Goal: Task Accomplishment & Management: Manage account settings

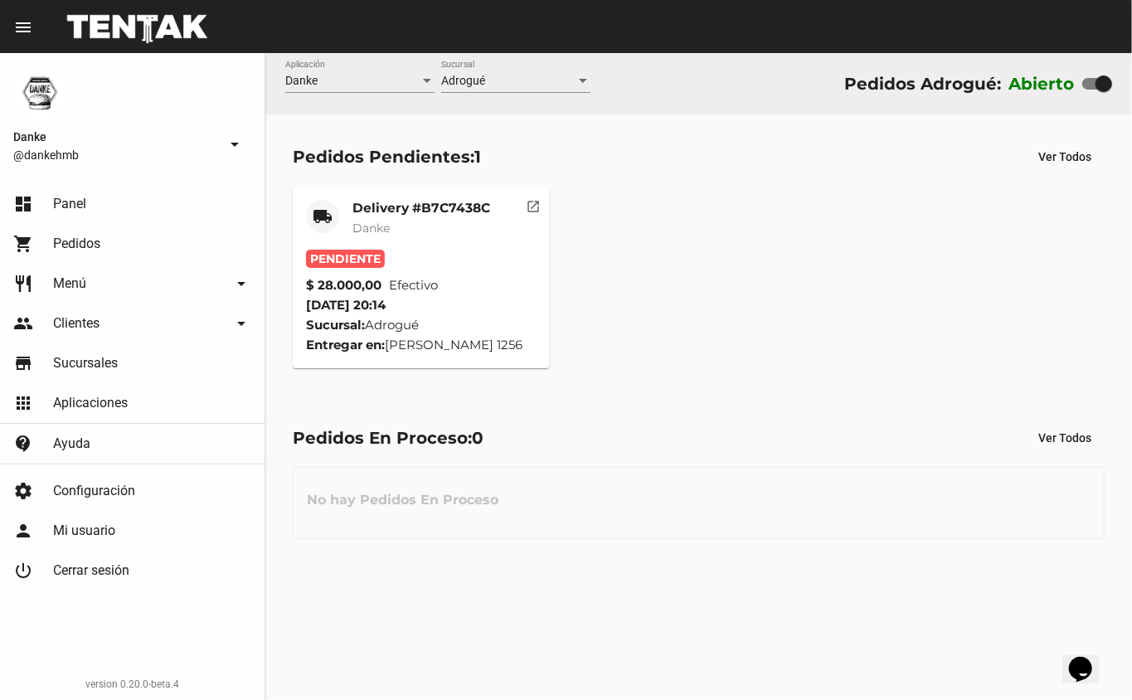
click at [426, 206] on mat-card-title "Delivery #B7C7438C" at bounding box center [421, 208] width 138 height 17
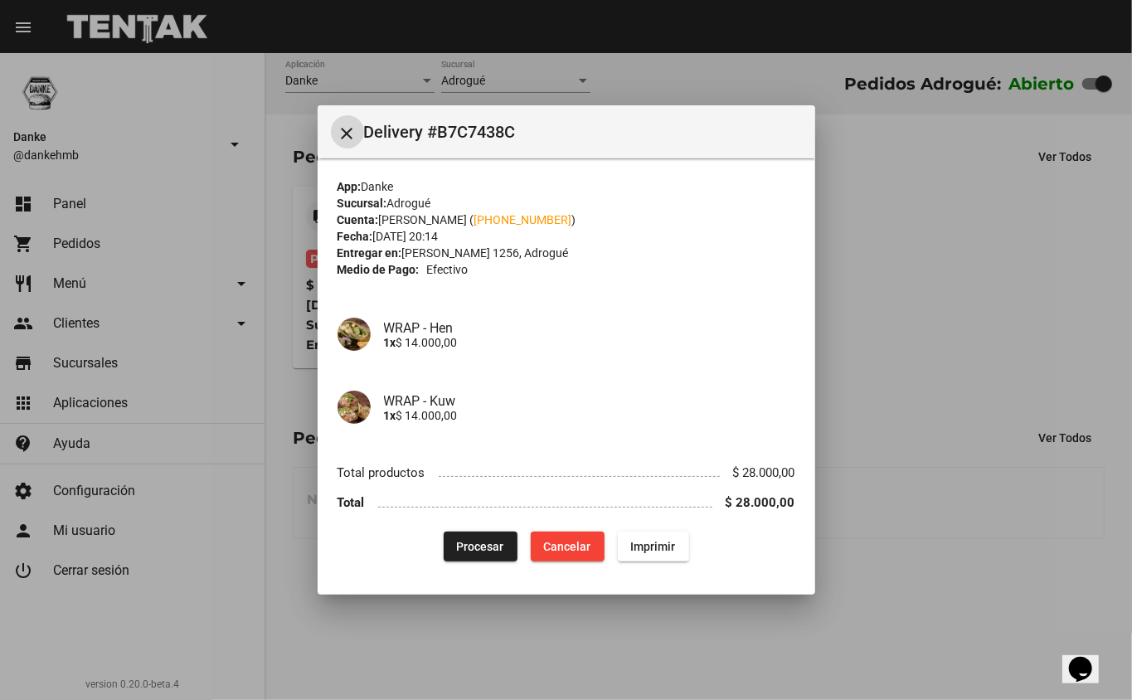
click at [471, 547] on span "Procesar" at bounding box center [480, 546] width 47 height 13
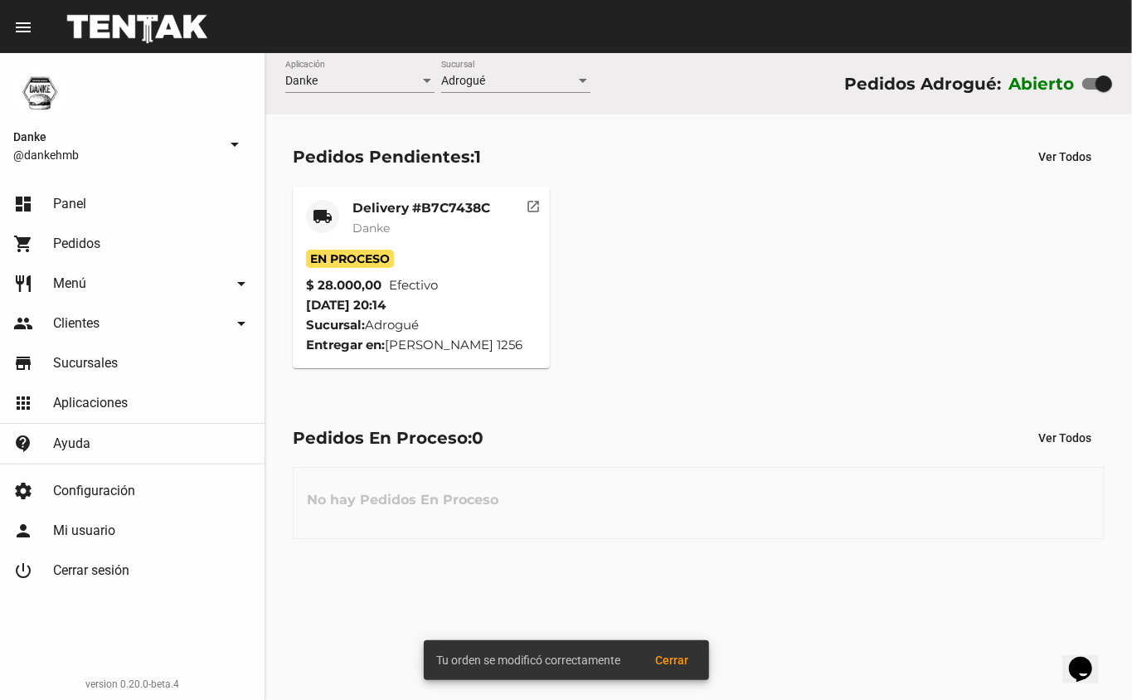
click at [425, 209] on mat-card-title "Delivery #B7C7438C" at bounding box center [421, 208] width 138 height 17
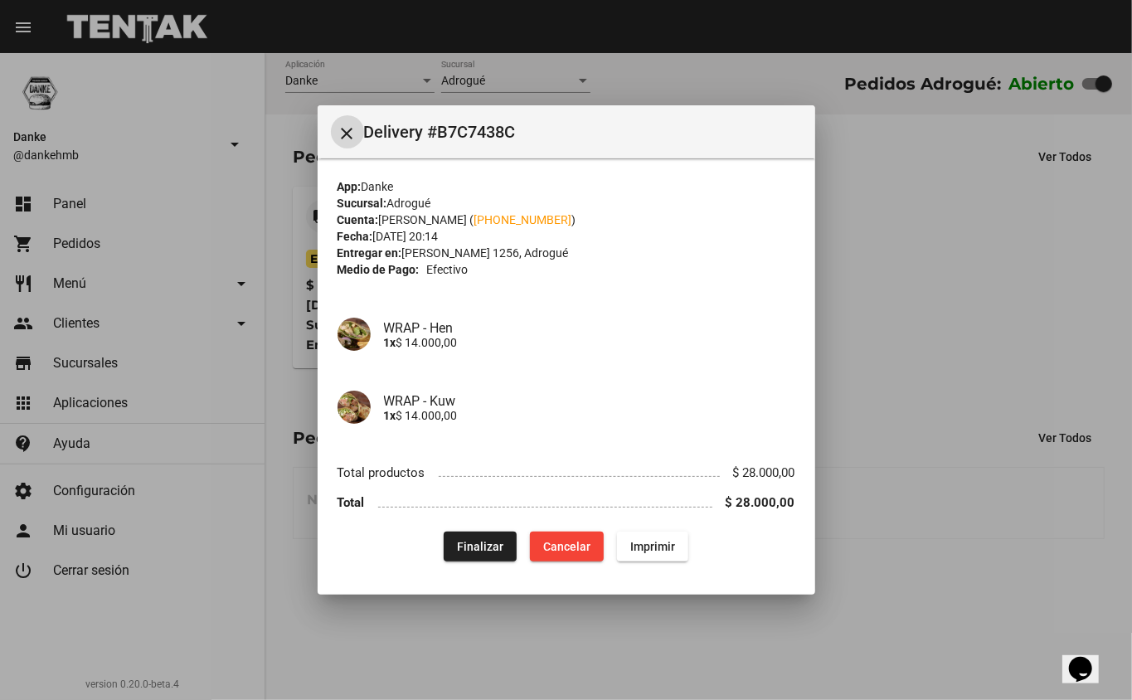
click at [937, 323] on div at bounding box center [566, 350] width 1132 height 700
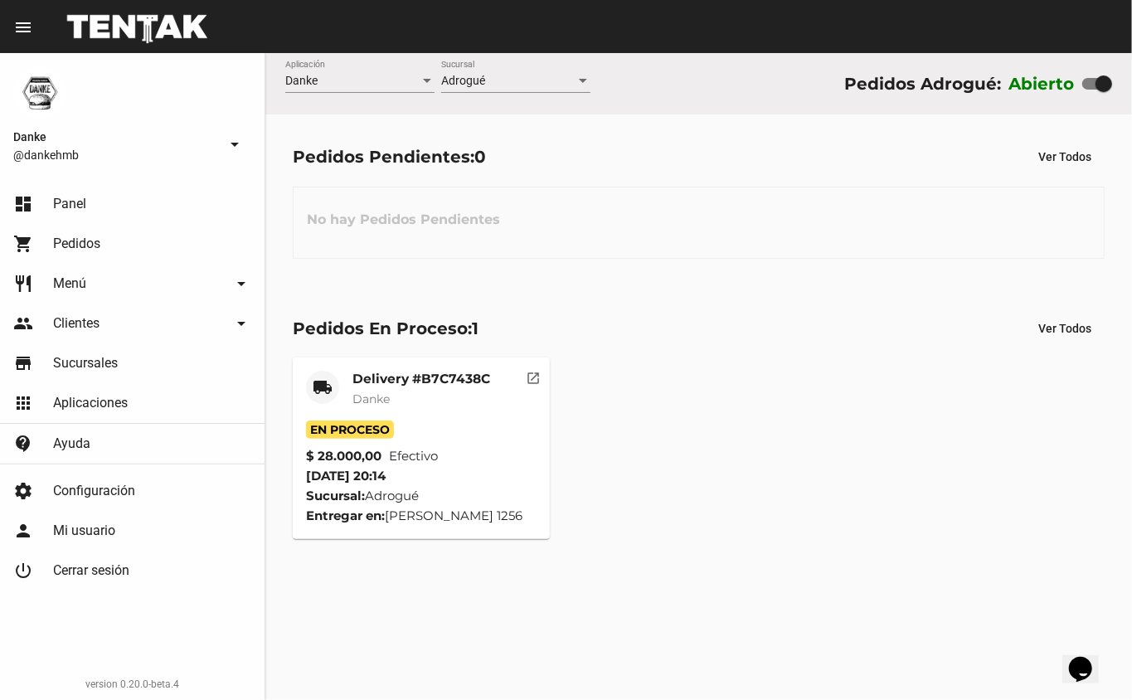
click at [410, 378] on mat-card-title "Delivery #B7C7438C" at bounding box center [421, 379] width 138 height 17
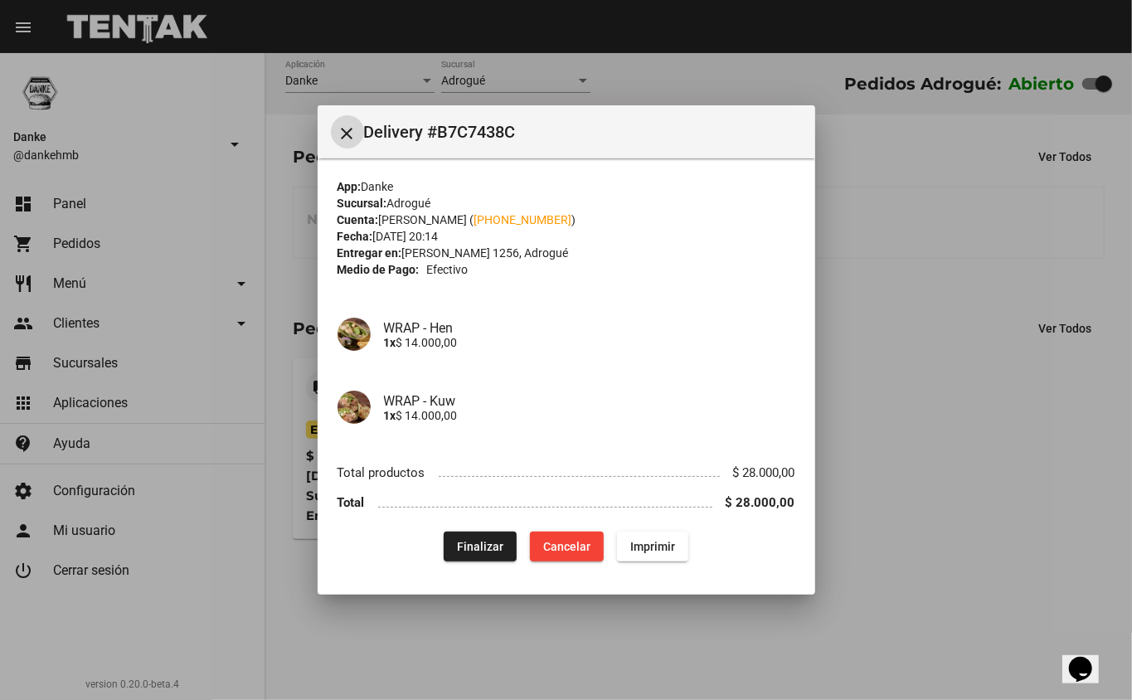
click at [935, 431] on div at bounding box center [566, 350] width 1132 height 700
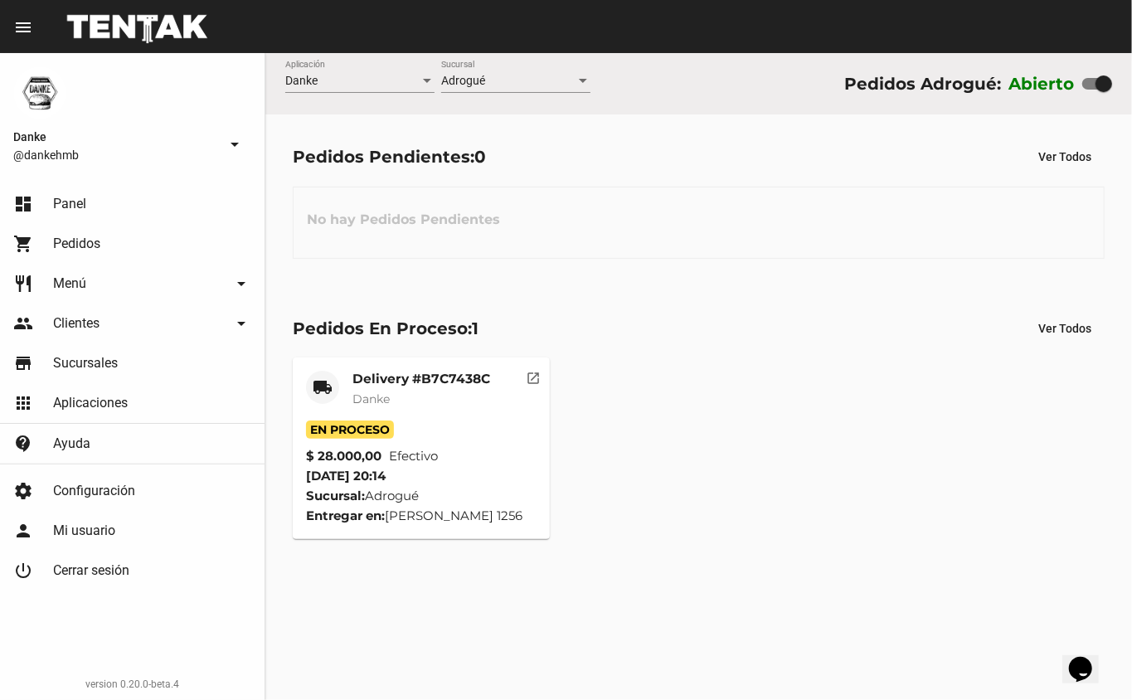
click at [385, 376] on mat-card-title "Delivery #B7C7438C" at bounding box center [421, 379] width 138 height 17
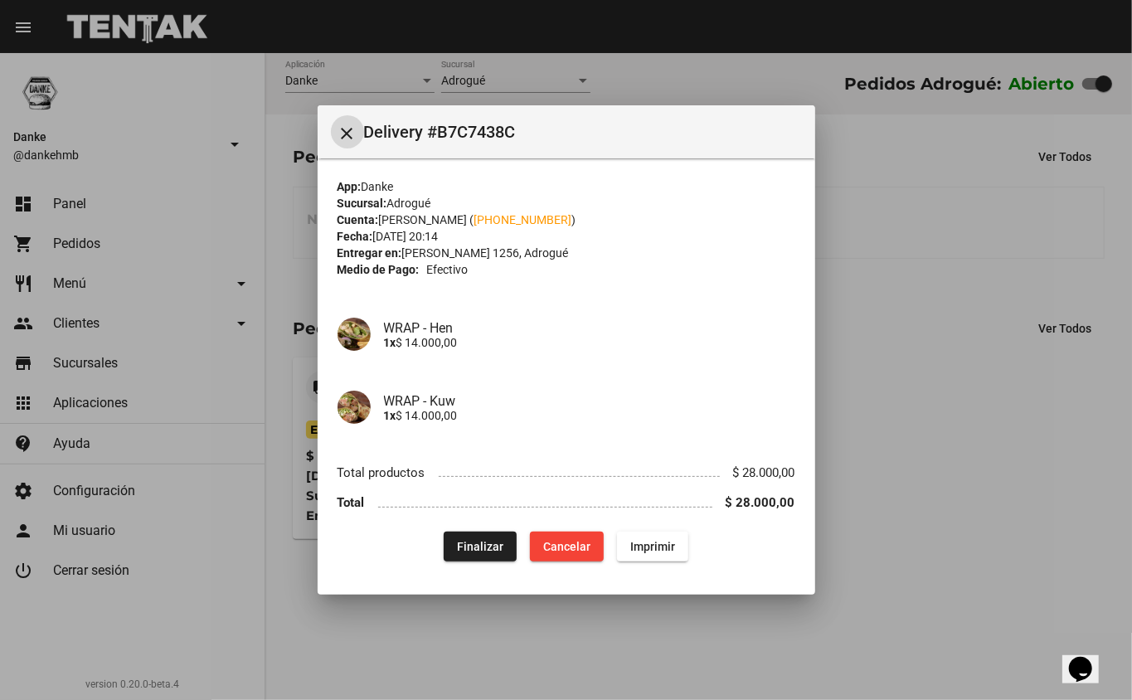
click at [469, 549] on span "Finalizar" at bounding box center [480, 546] width 46 height 13
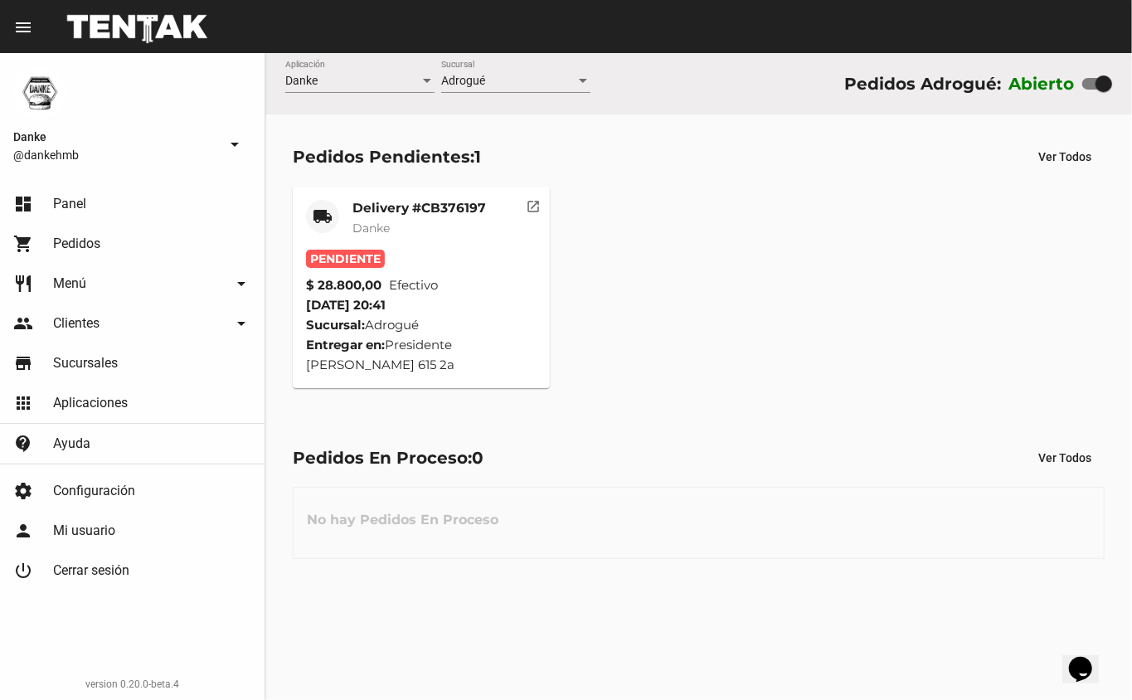
click at [398, 226] on mat-card-subtitle "Danke" at bounding box center [418, 228] width 133 height 17
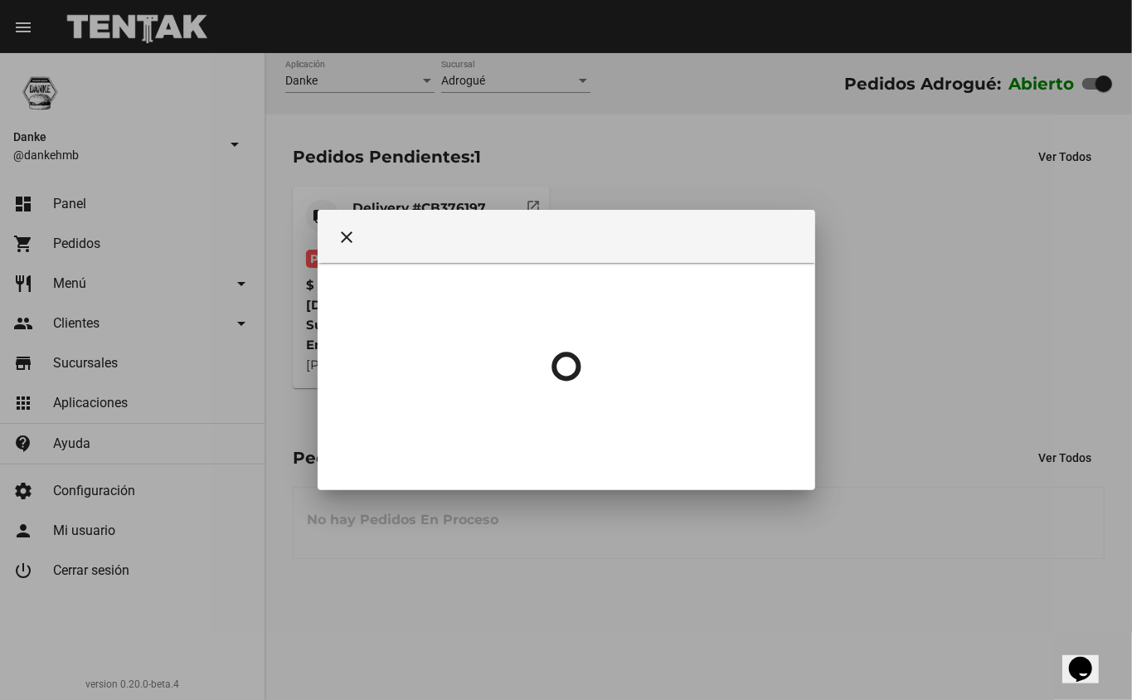
click at [405, 187] on div at bounding box center [566, 350] width 1132 height 700
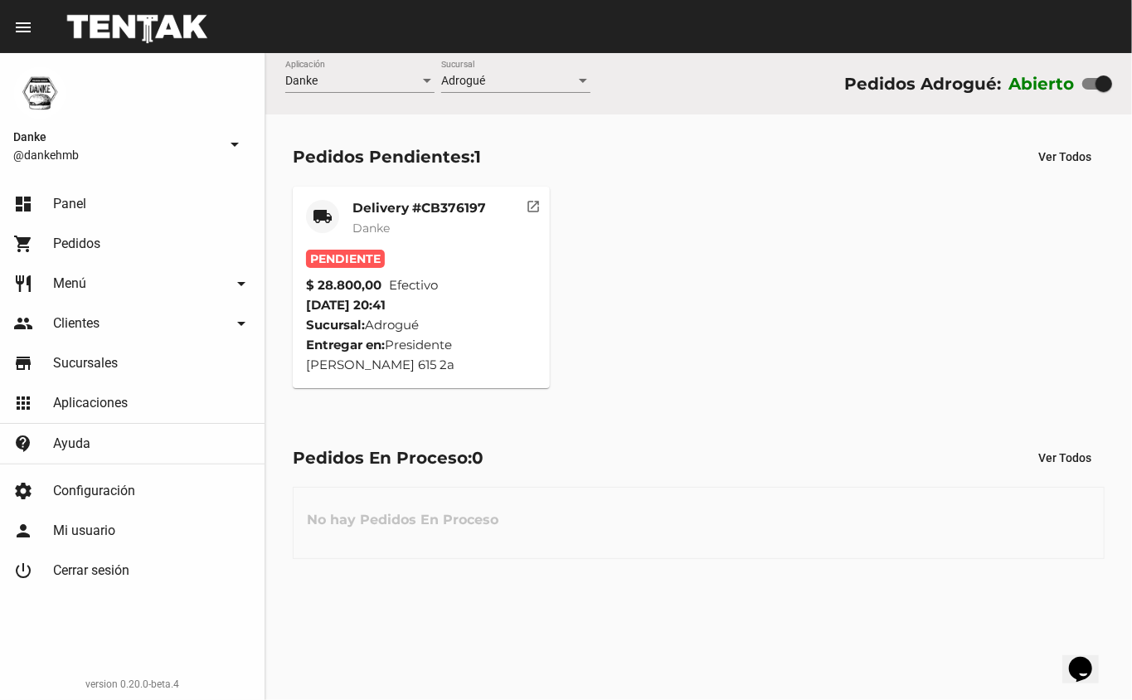
click at [406, 209] on mat-card-title "Delivery #CB376197" at bounding box center [418, 208] width 133 height 17
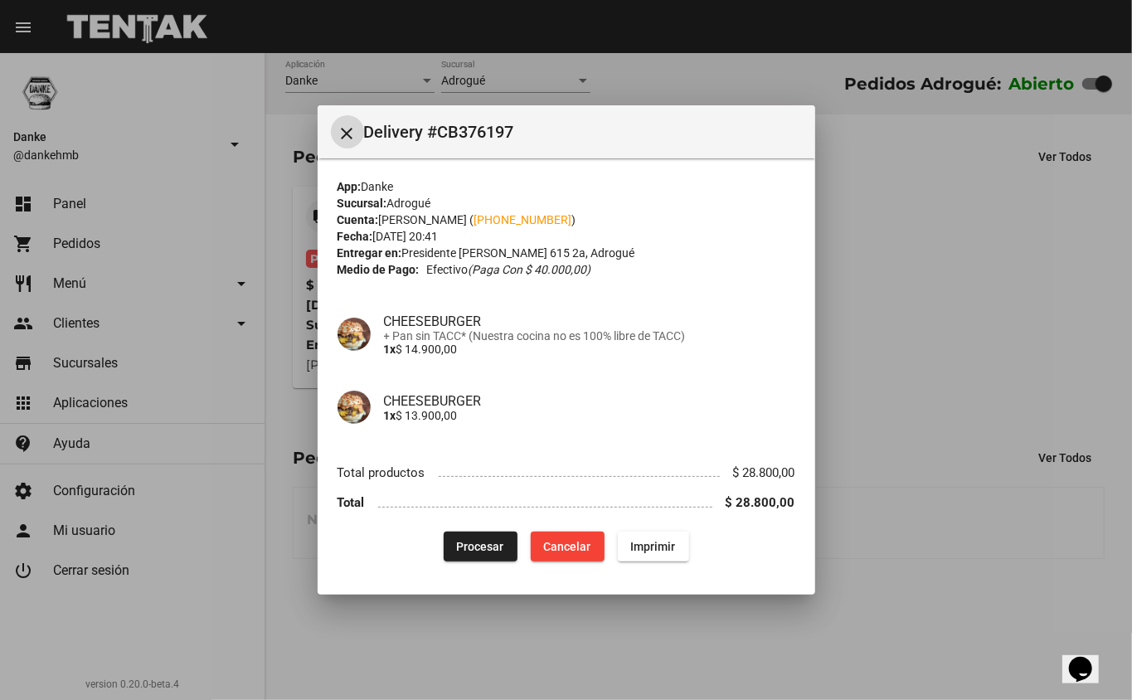
click at [479, 556] on button "Procesar" at bounding box center [481, 546] width 74 height 30
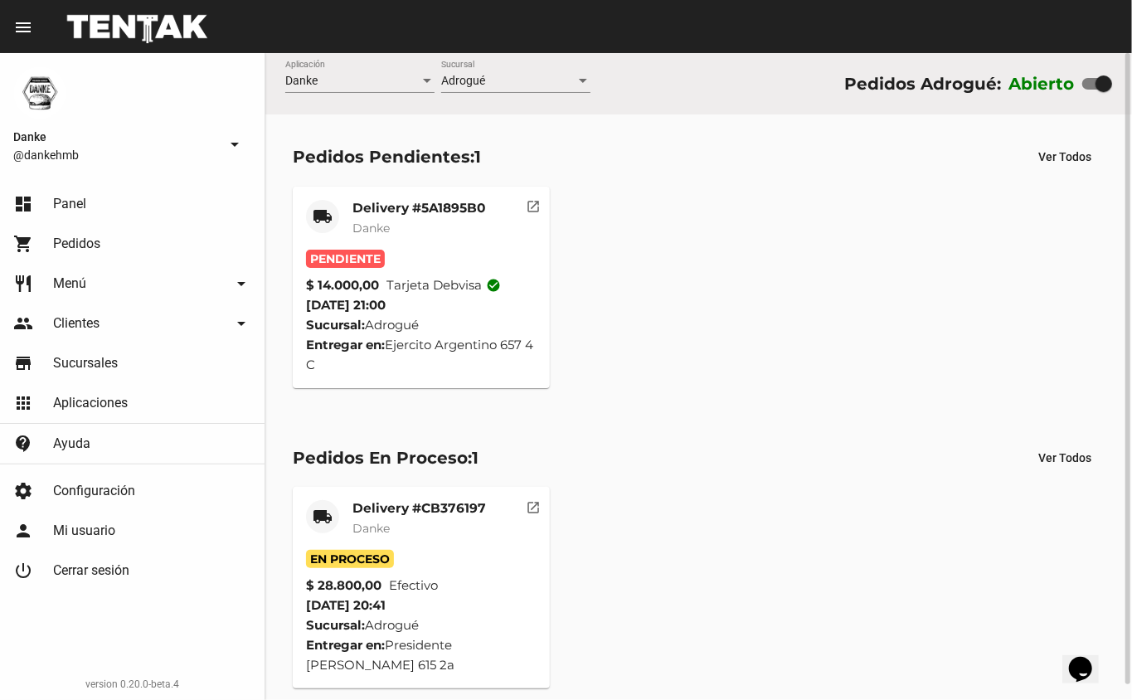
click at [398, 202] on mat-card-title "Delivery #5A1895B0" at bounding box center [418, 208] width 133 height 17
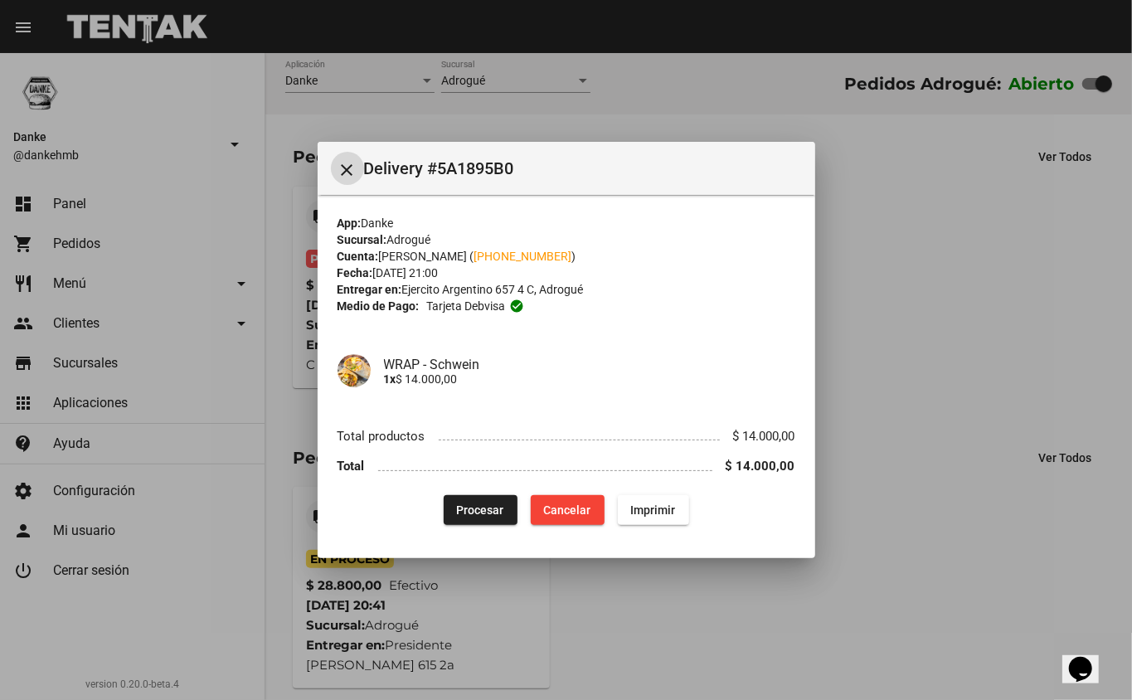
click at [459, 498] on button "Procesar" at bounding box center [481, 510] width 74 height 30
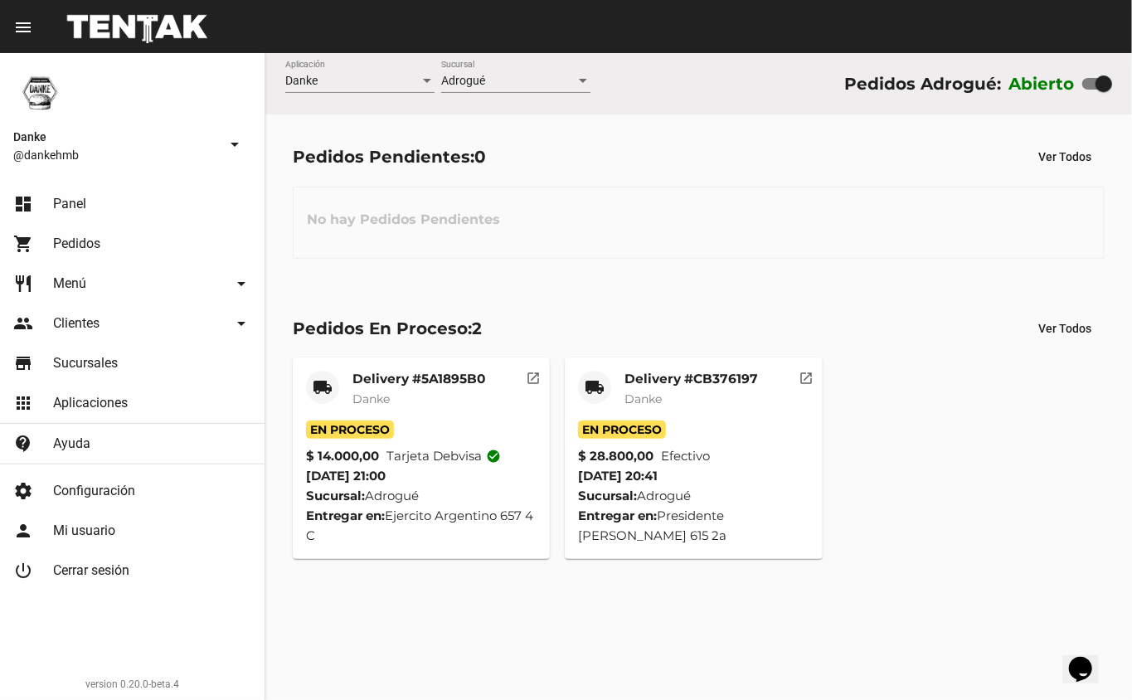
click at [662, 376] on mat-card-title "Delivery #CB376197" at bounding box center [690, 379] width 133 height 17
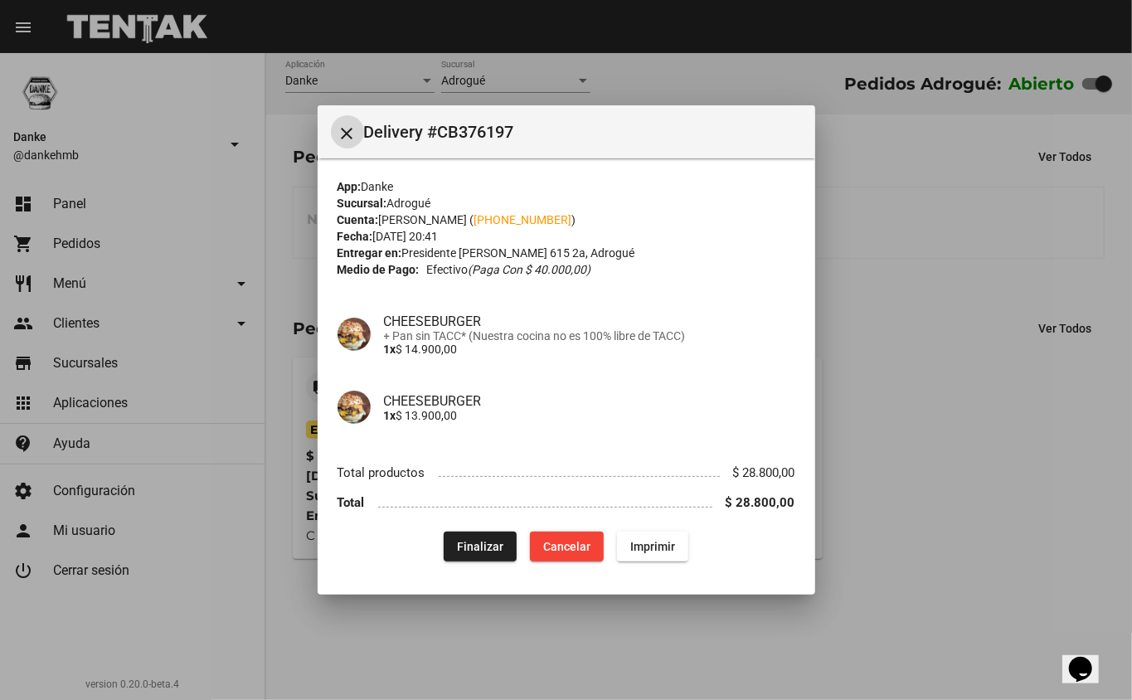
click at [955, 548] on div at bounding box center [566, 350] width 1132 height 700
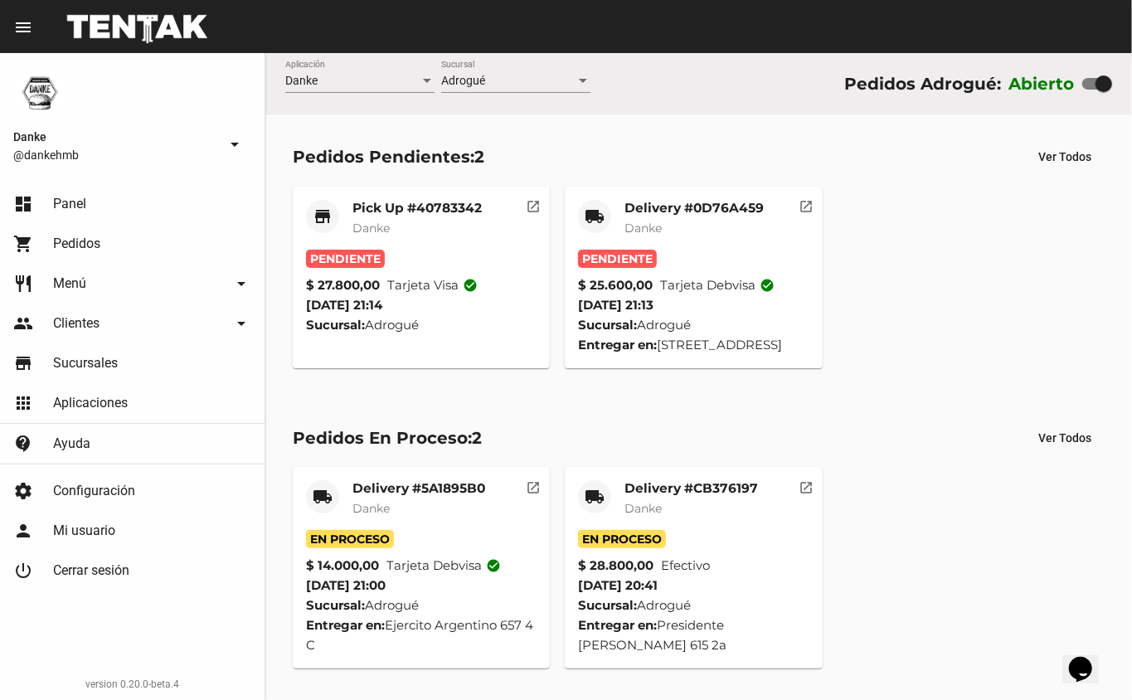
click at [658, 200] on mat-card-title "Delivery #0D76A459" at bounding box center [693, 208] width 139 height 17
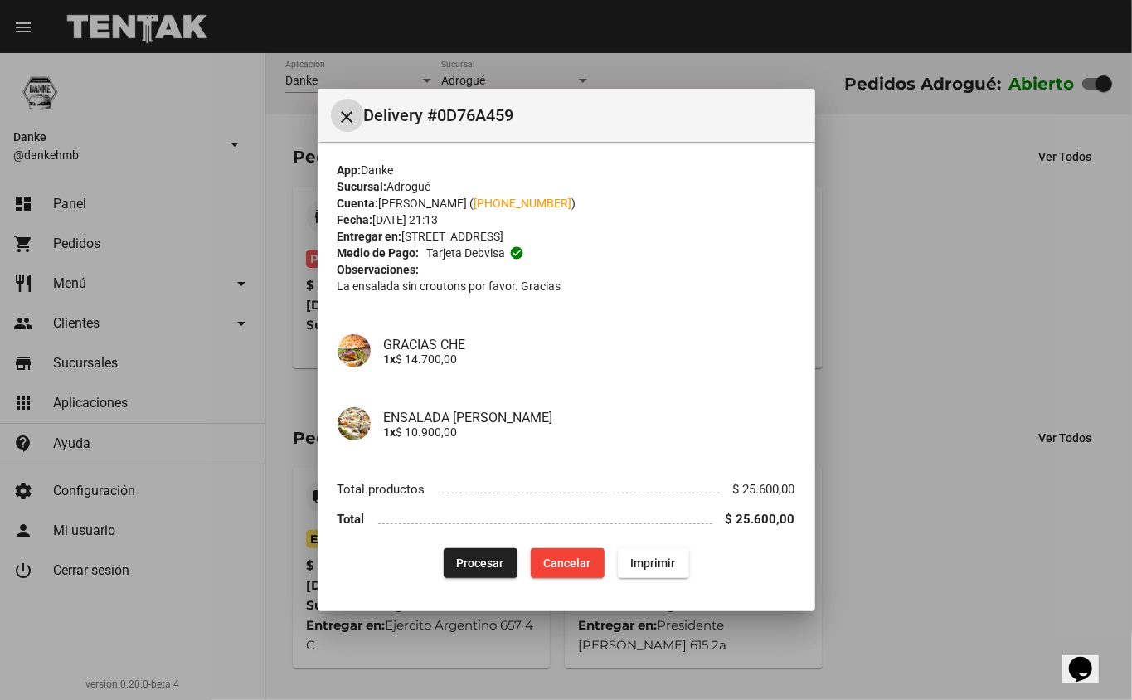
click at [331, 99] on button "close" at bounding box center [347, 115] width 33 height 33
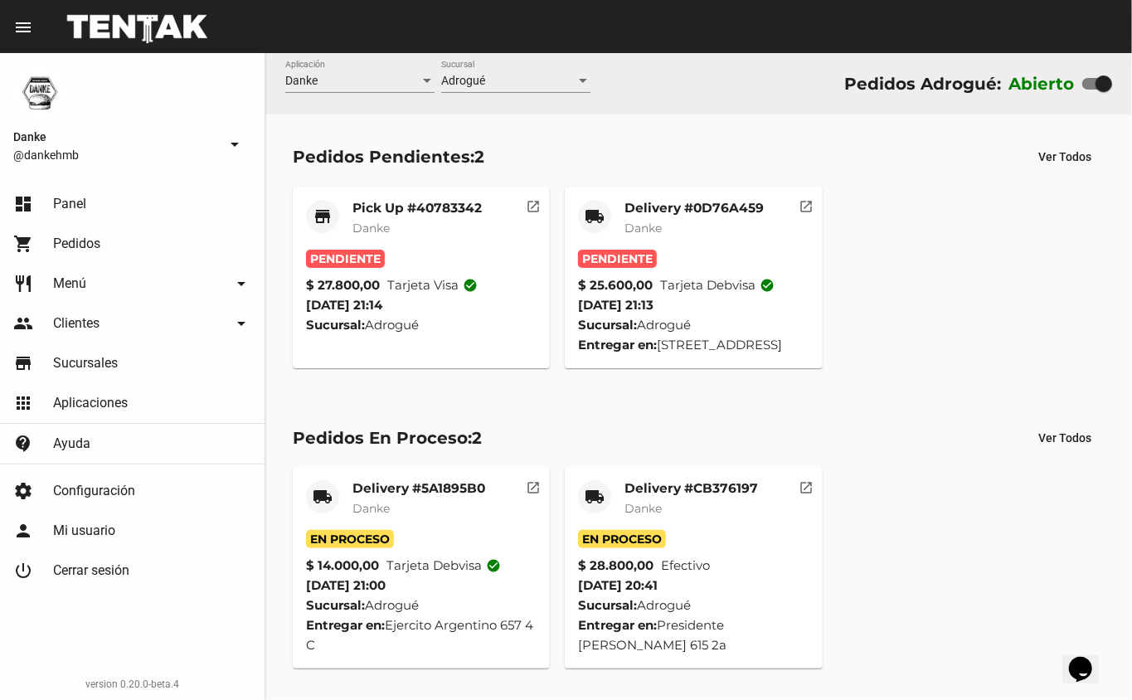
click at [661, 211] on mat-card-title "Delivery #0D76A459" at bounding box center [693, 208] width 139 height 17
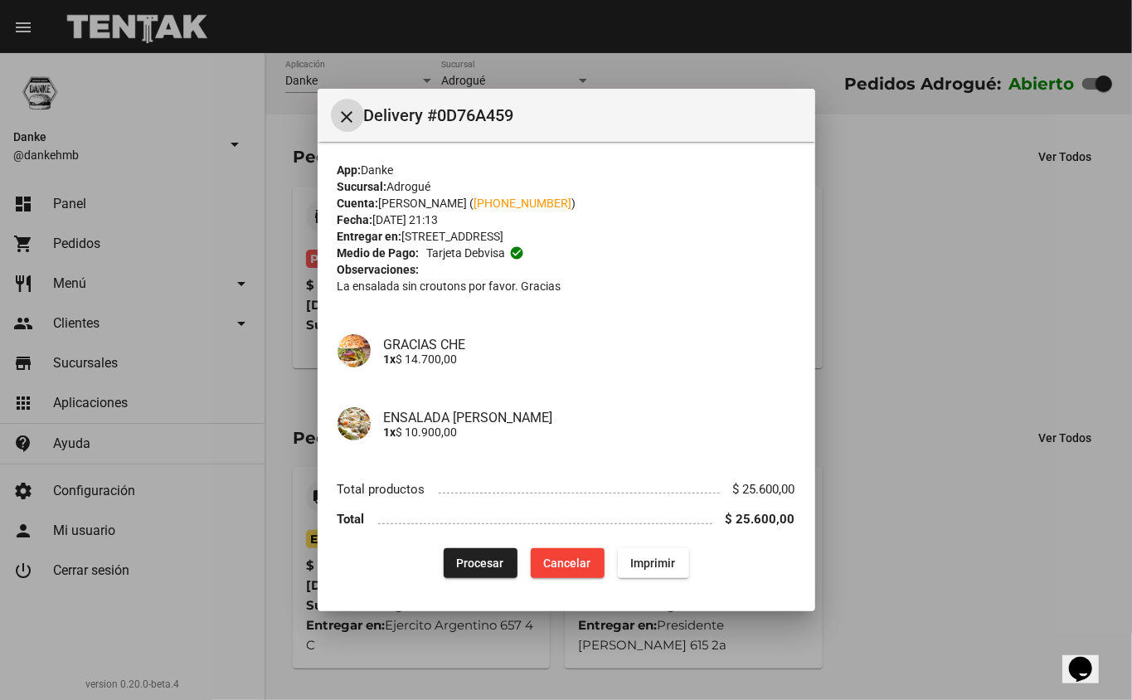
click at [474, 562] on span "Procesar" at bounding box center [480, 562] width 47 height 13
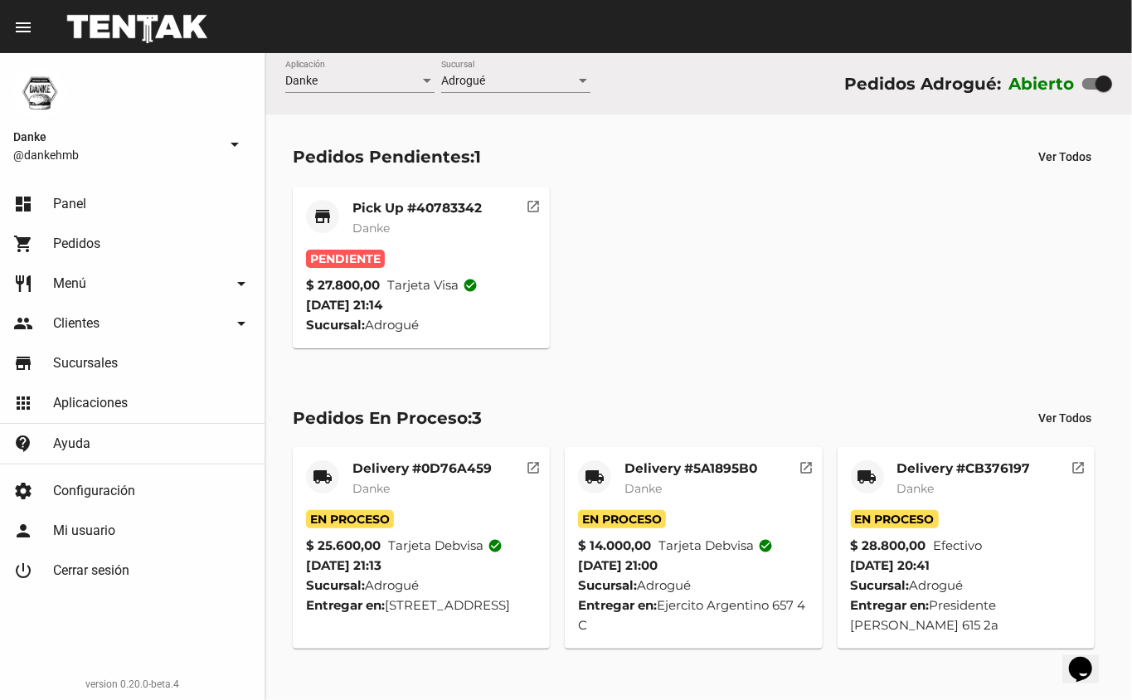
click at [380, 210] on mat-card-title "Pick Up #40783342" at bounding box center [416, 208] width 129 height 17
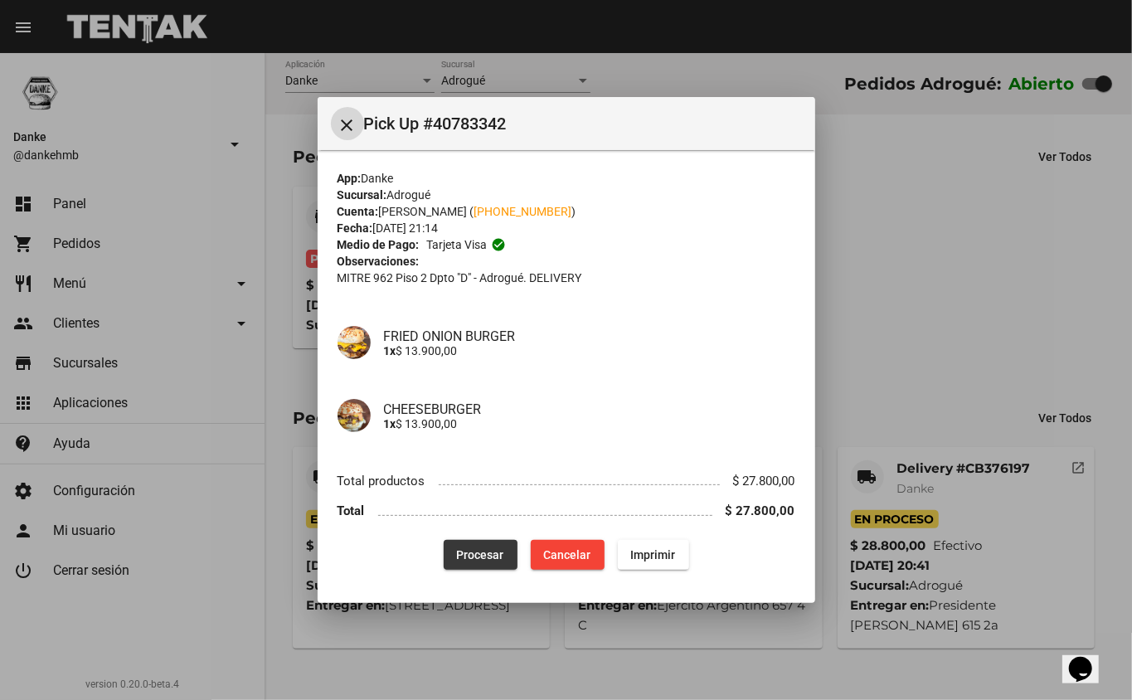
click at [456, 561] on button "Procesar" at bounding box center [481, 555] width 74 height 30
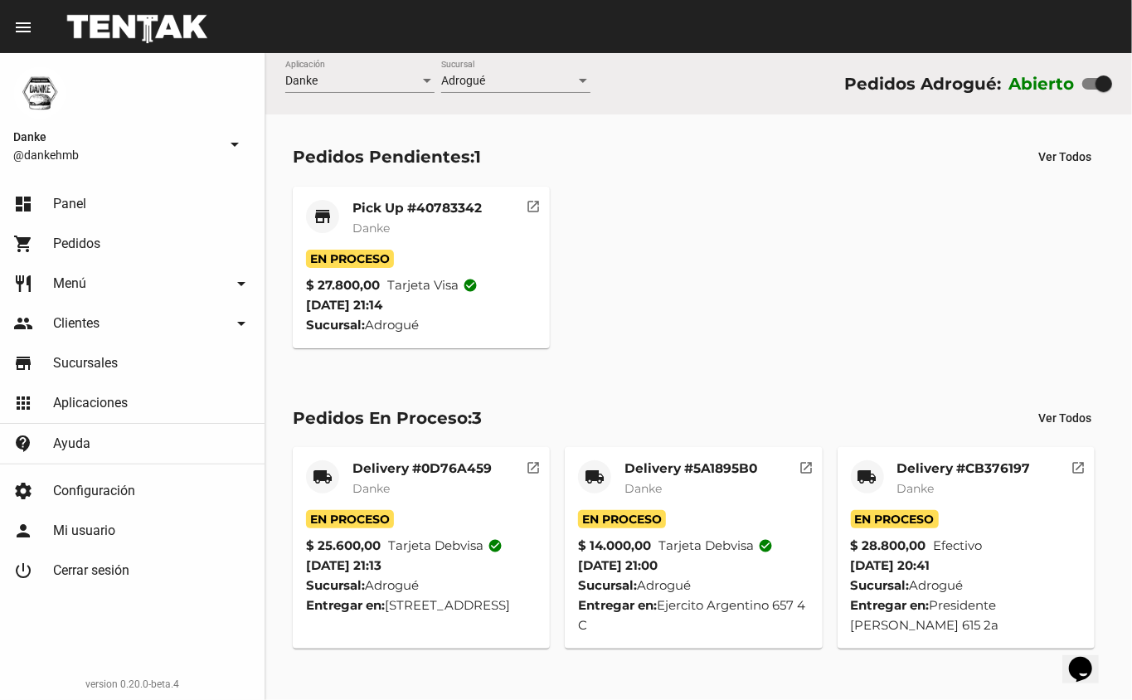
click at [713, 359] on div "Pedidos Pendientes: 1 Ver Todos store Pick Up #40783342 Danke En Proceso $ 27.8…" at bounding box center [698, 244] width 866 height 260
click at [954, 475] on mat-card-title "Delivery #CB376197" at bounding box center [963, 468] width 133 height 17
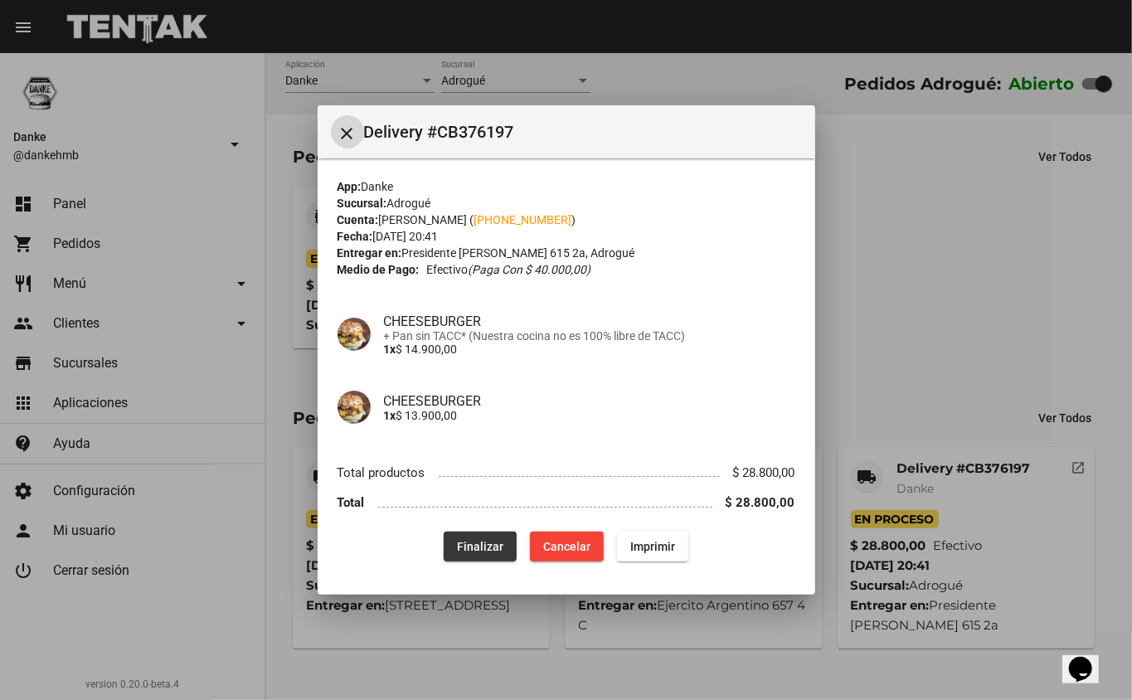
click at [476, 548] on span "Finalizar" at bounding box center [480, 546] width 46 height 13
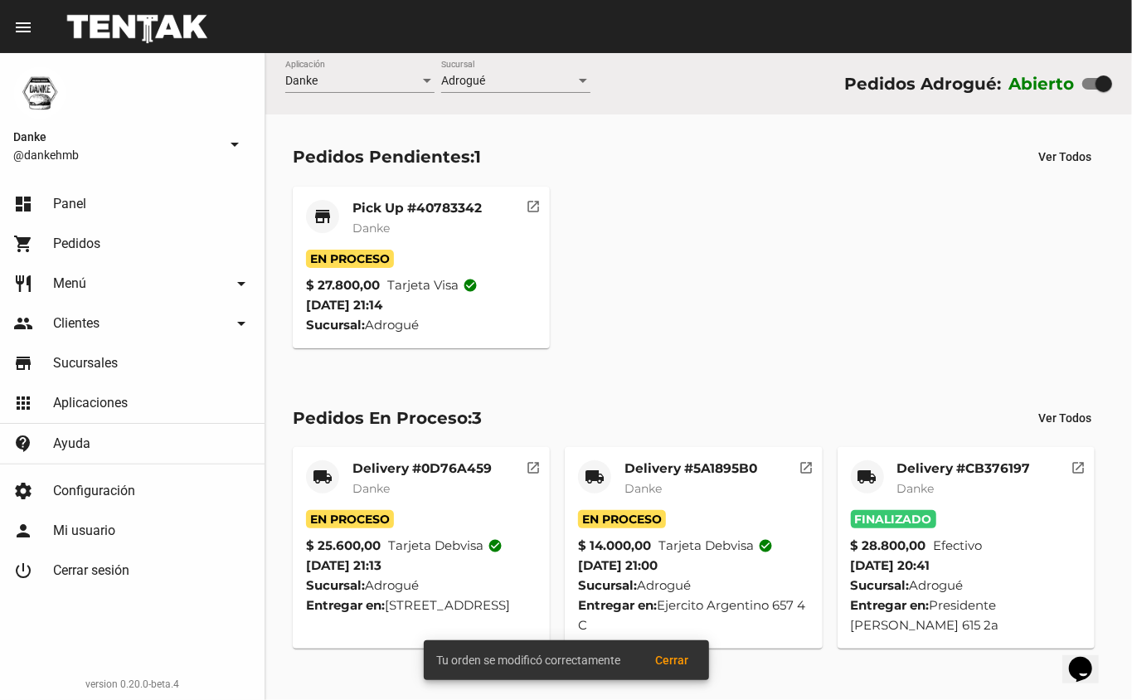
click at [677, 465] on mat-card-title "Delivery #5A1895B0" at bounding box center [690, 468] width 133 height 17
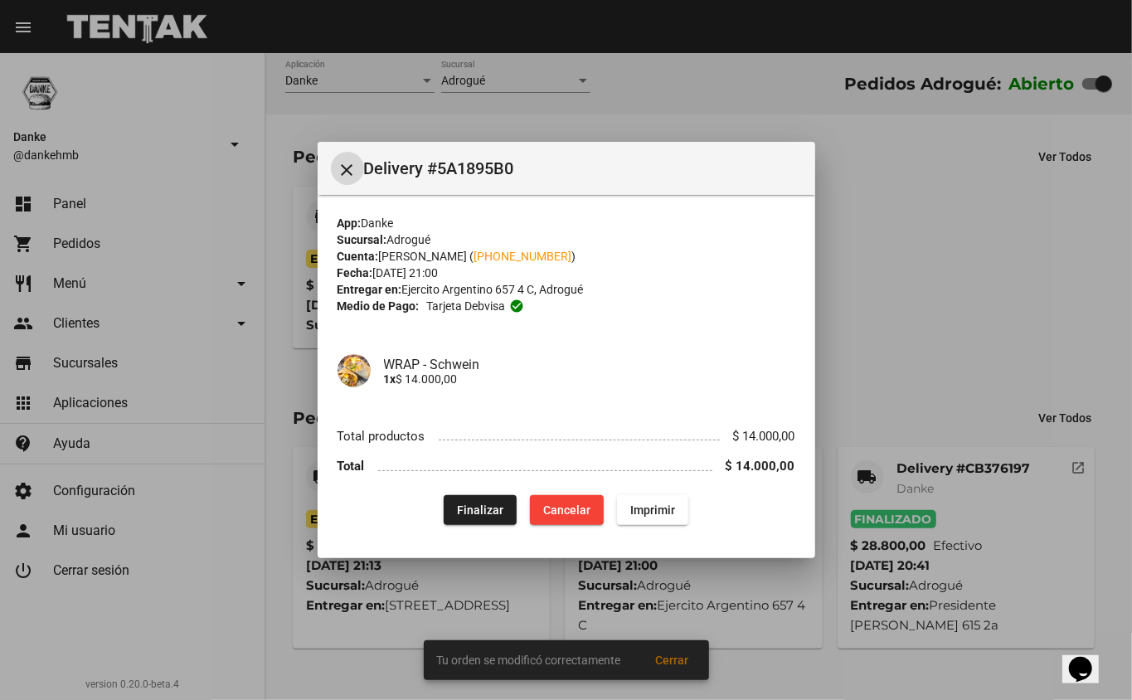
click at [485, 521] on button "Finalizar" at bounding box center [480, 510] width 73 height 30
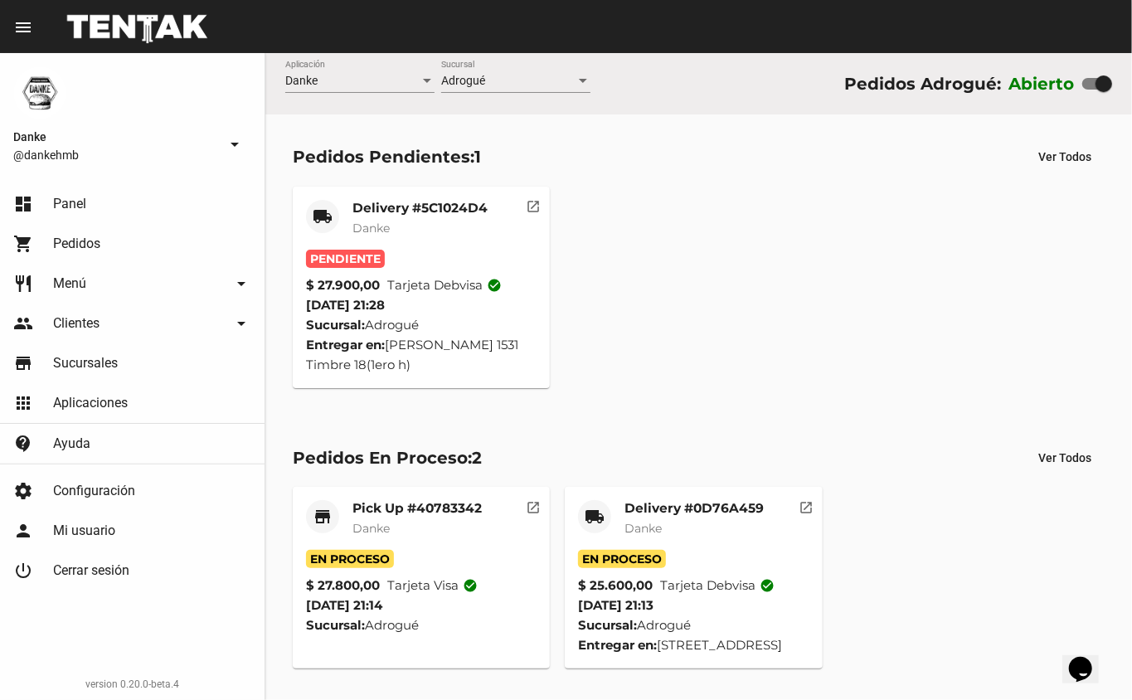
click at [383, 206] on mat-card-title "Delivery #5C1024D4" at bounding box center [419, 208] width 135 height 17
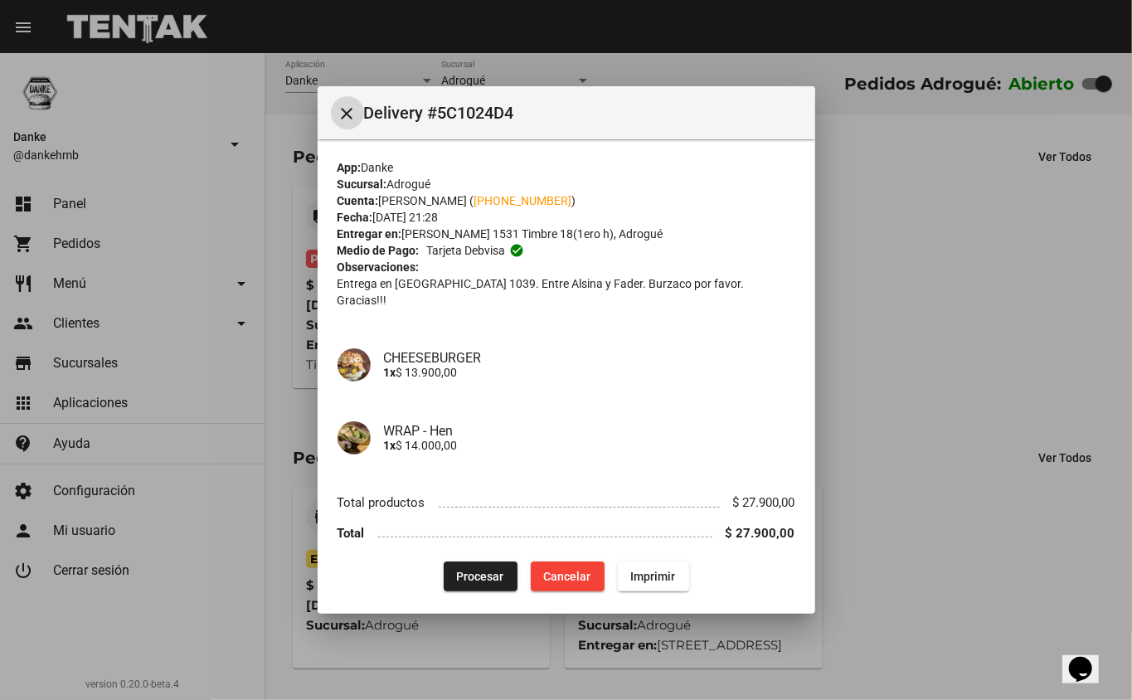
click at [473, 570] on span "Procesar" at bounding box center [480, 576] width 47 height 13
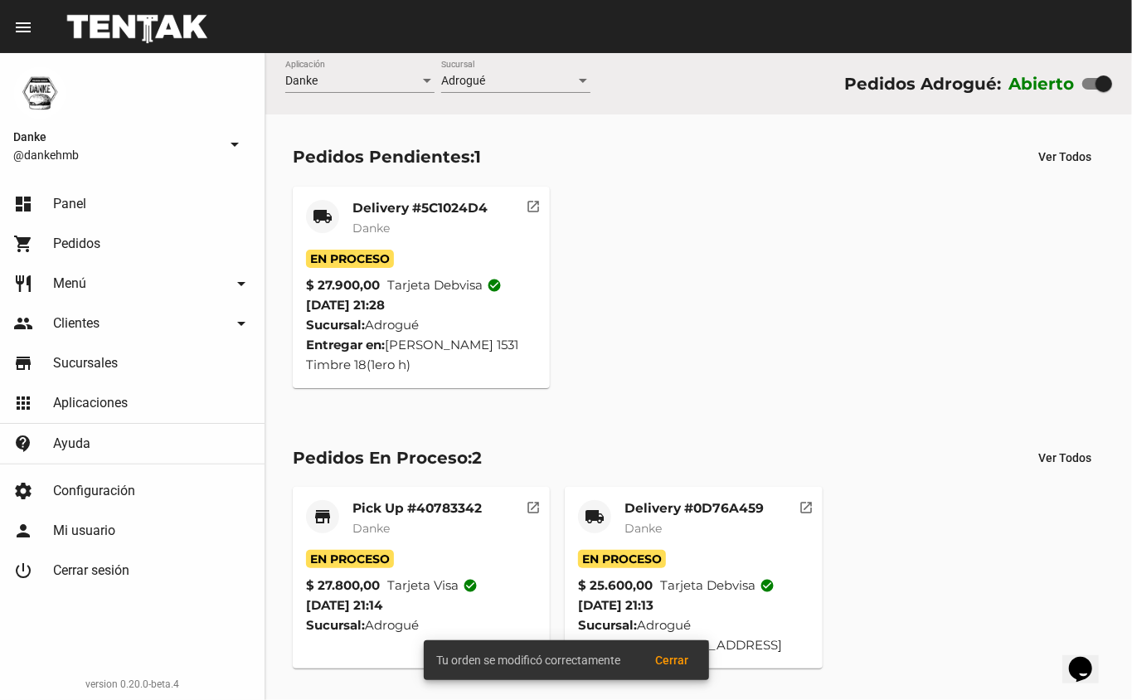
click at [405, 213] on mat-card-title "Delivery #5C1024D4" at bounding box center [419, 208] width 135 height 17
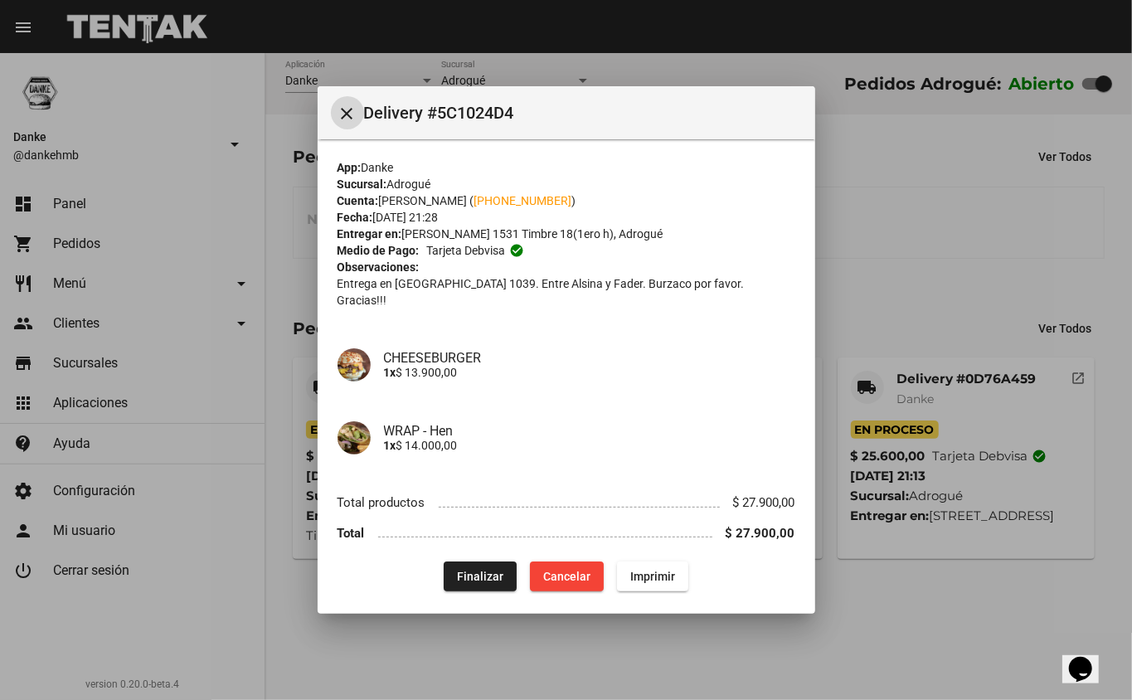
click at [522, 675] on div at bounding box center [566, 350] width 1132 height 700
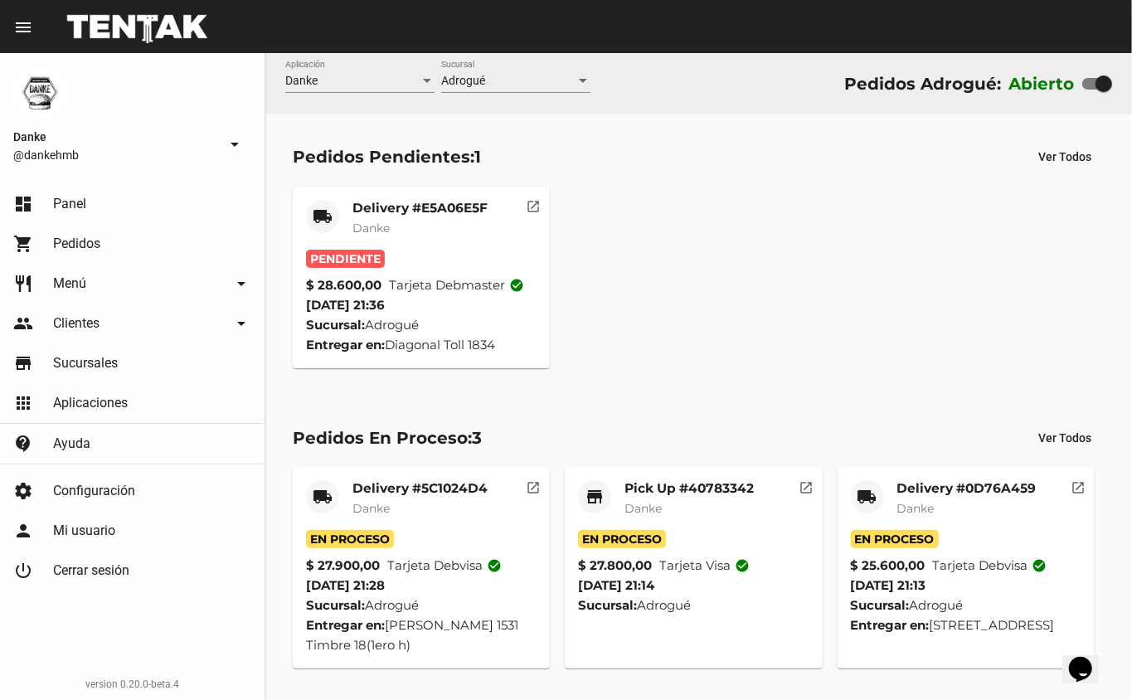
click at [432, 226] on mat-card-subtitle "Danke" at bounding box center [419, 228] width 135 height 17
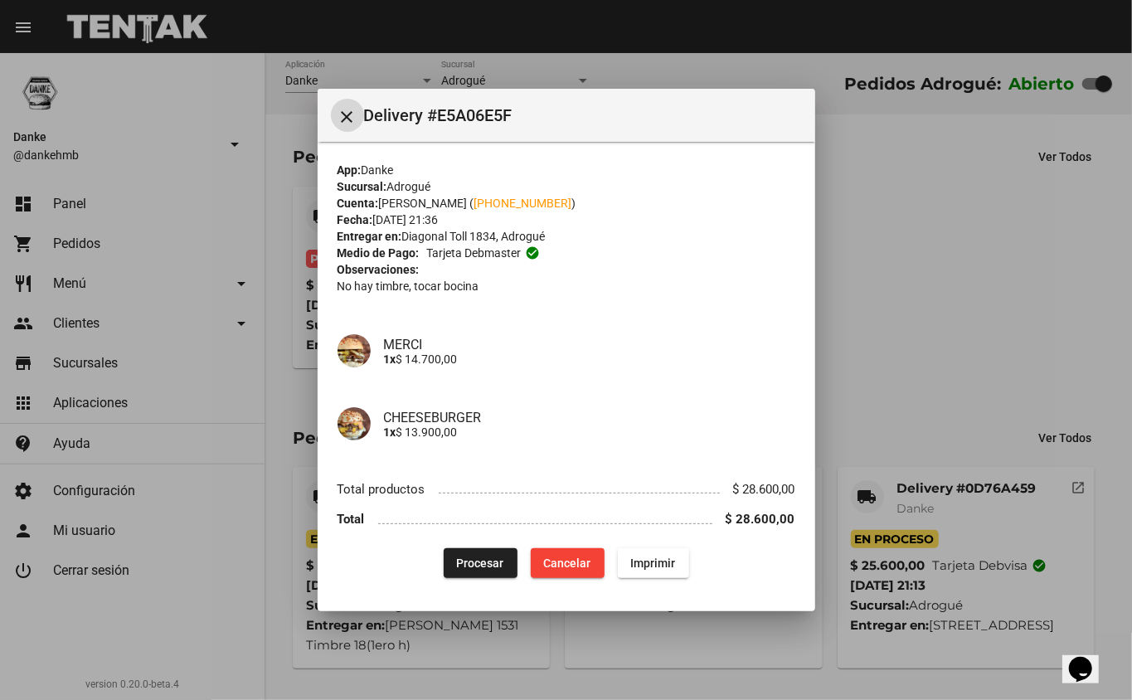
click at [455, 570] on button "Procesar" at bounding box center [481, 563] width 74 height 30
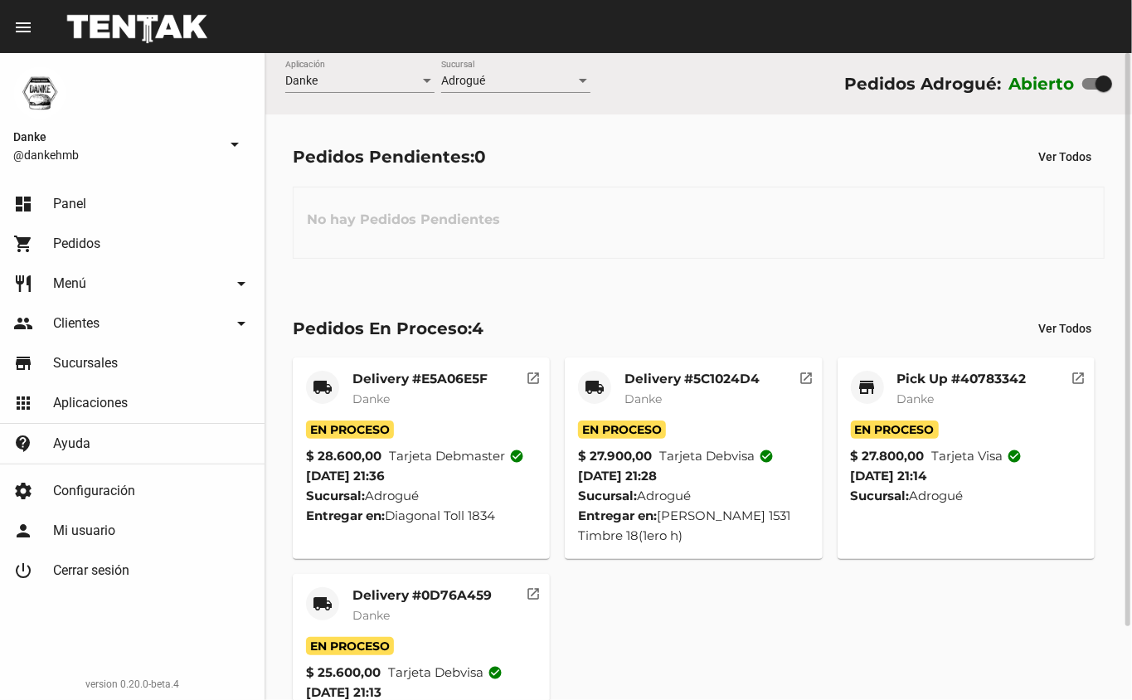
click at [932, 385] on mat-card-title "Pick Up #40783342" at bounding box center [961, 379] width 129 height 17
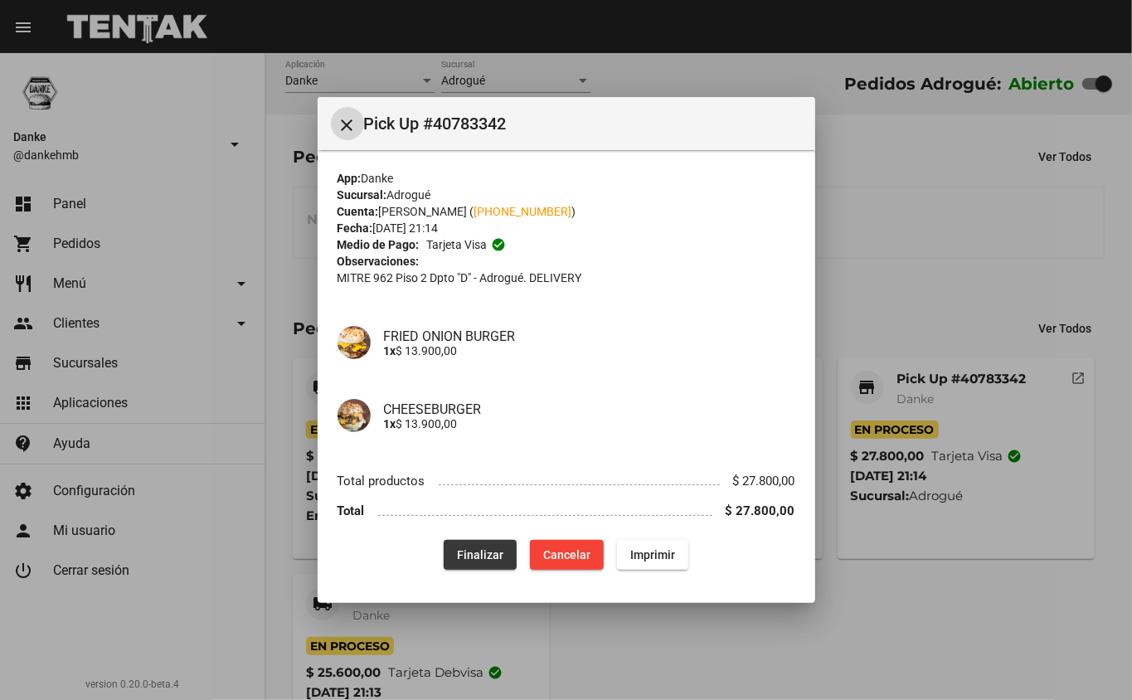
click at [488, 551] on span "Finalizar" at bounding box center [480, 554] width 46 height 13
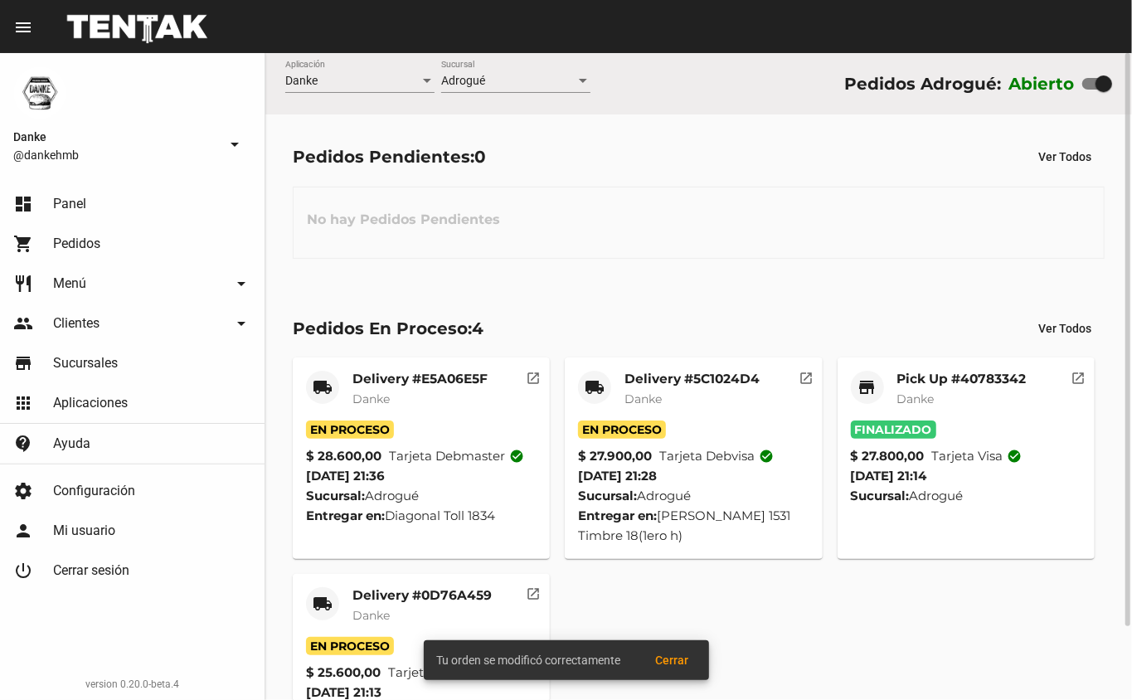
click at [663, 375] on mat-card-title "Delivery #5C1024D4" at bounding box center [691, 379] width 135 height 17
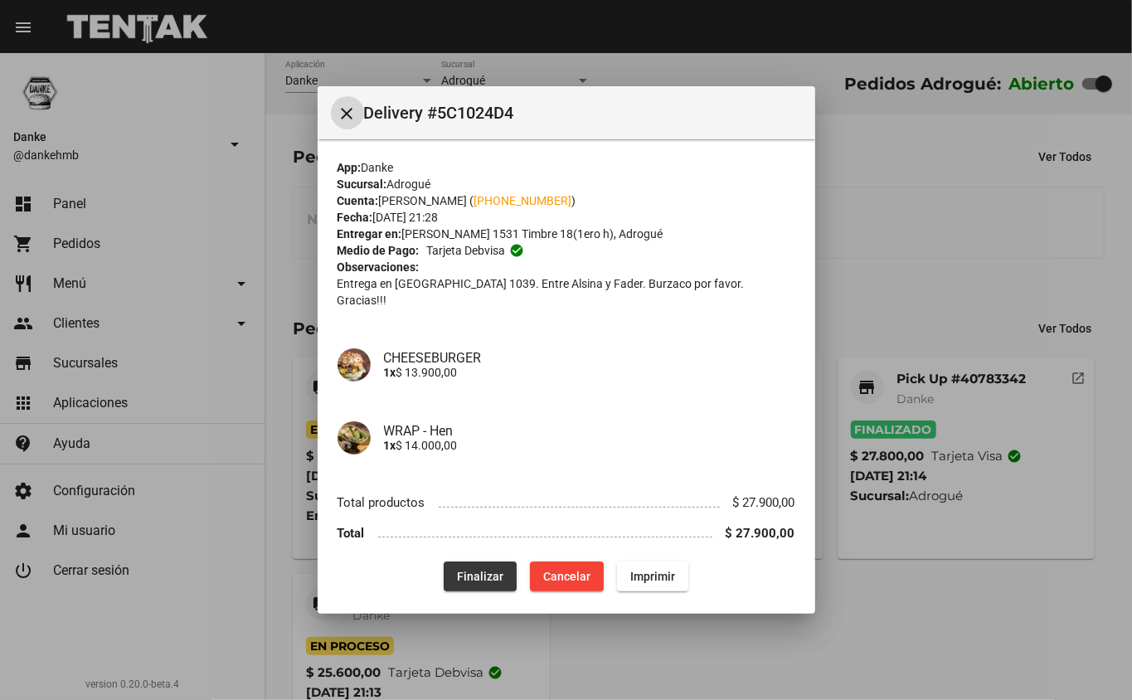
click at [485, 570] on span "Finalizar" at bounding box center [480, 576] width 46 height 13
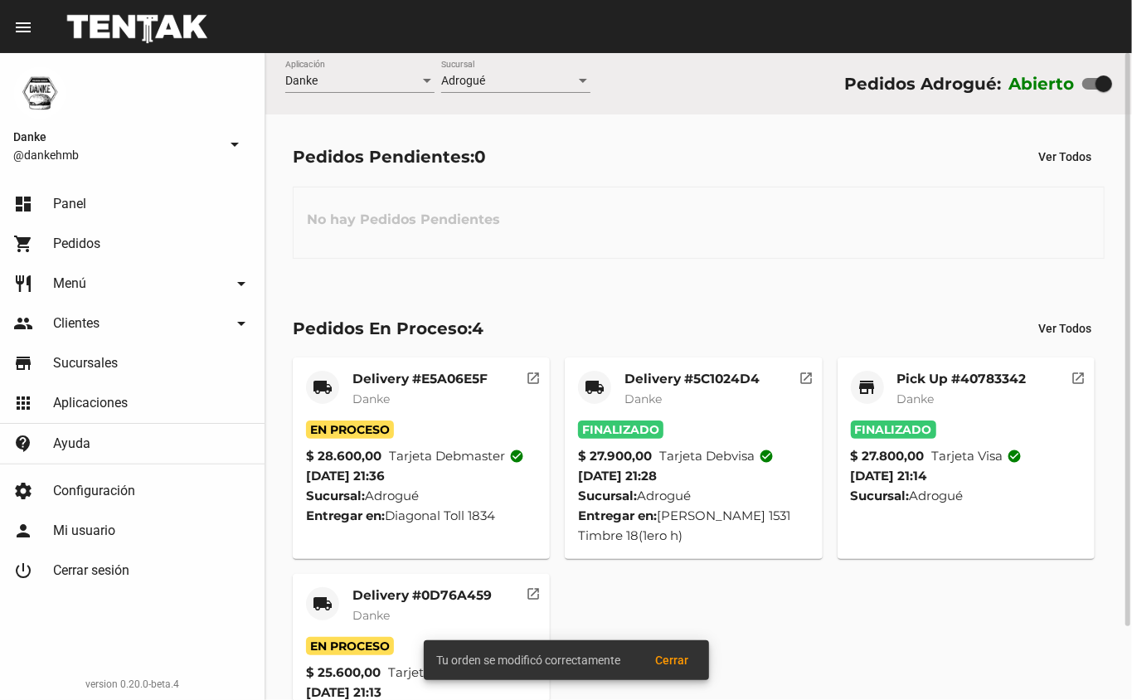
click at [429, 378] on mat-card-title "Delivery #E5A06E5F" at bounding box center [419, 379] width 135 height 17
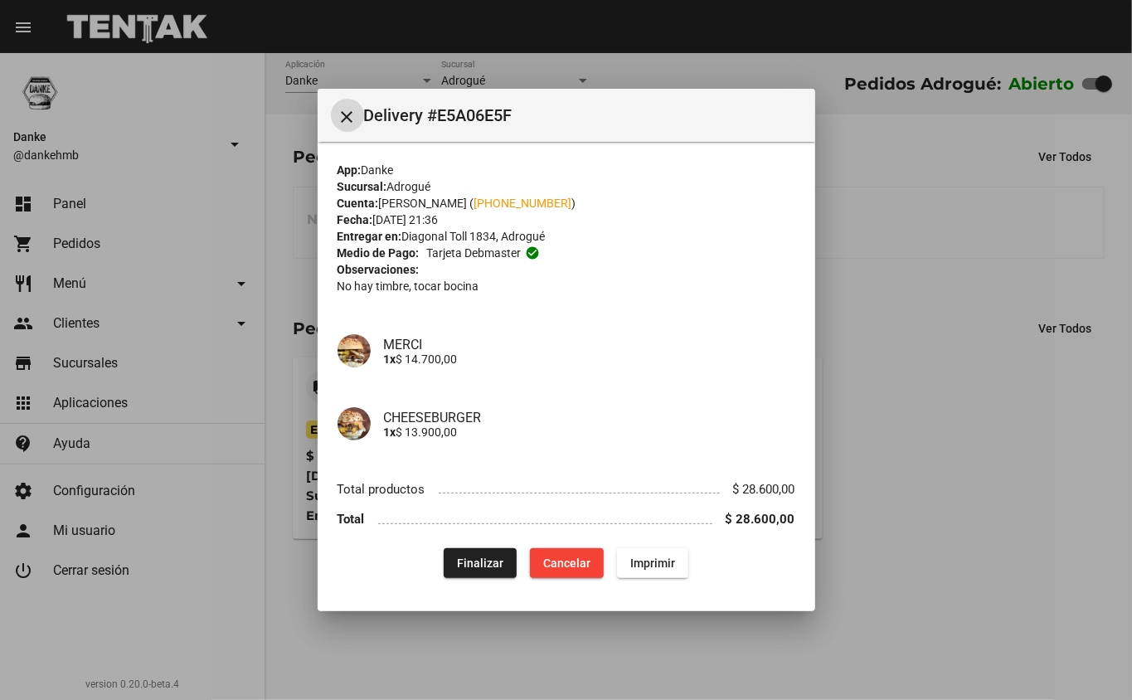
click at [575, 655] on div at bounding box center [566, 350] width 1132 height 700
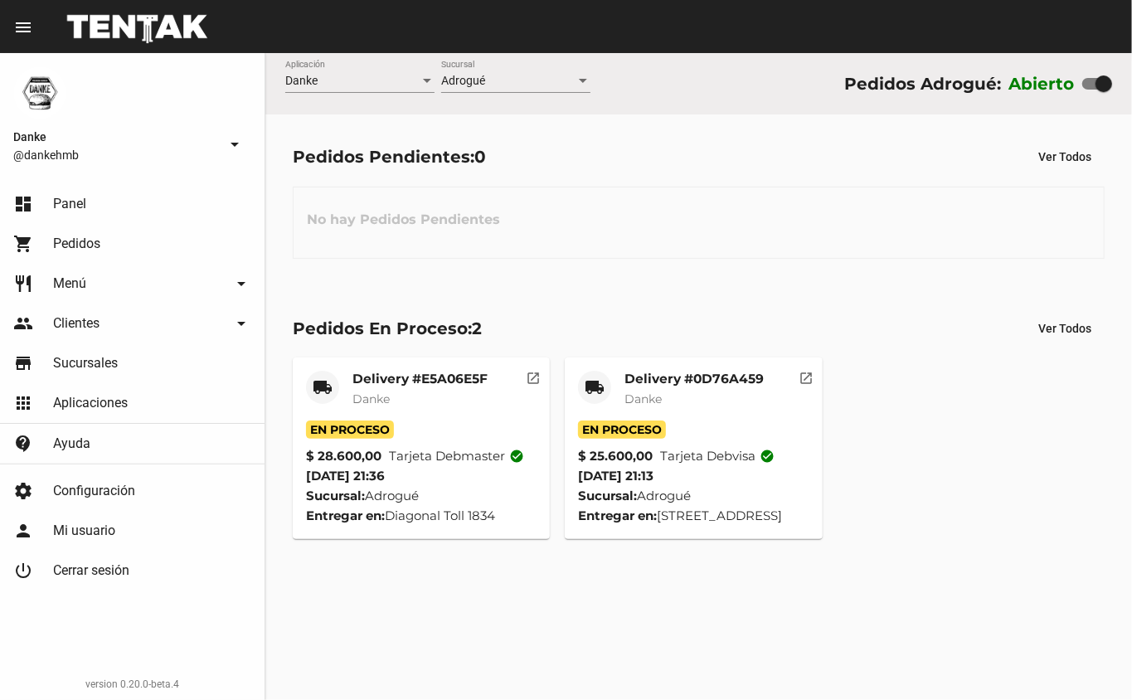
click at [452, 382] on mat-card-title "Delivery #E5A06E5F" at bounding box center [419, 379] width 135 height 17
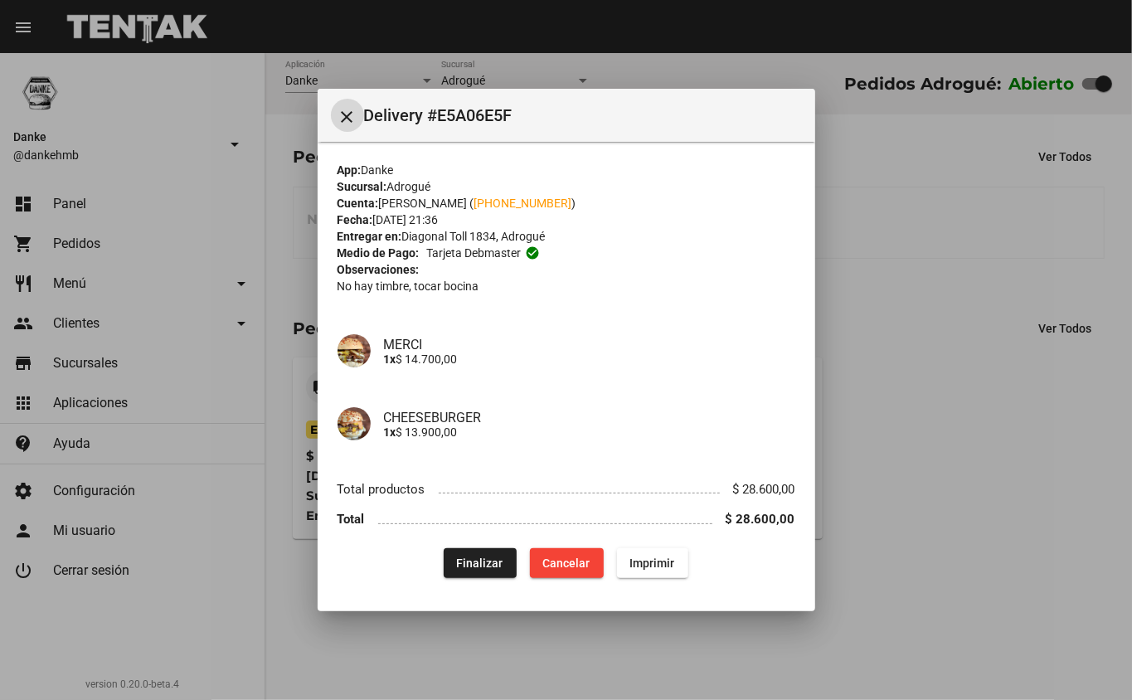
click at [922, 355] on div at bounding box center [566, 350] width 1132 height 700
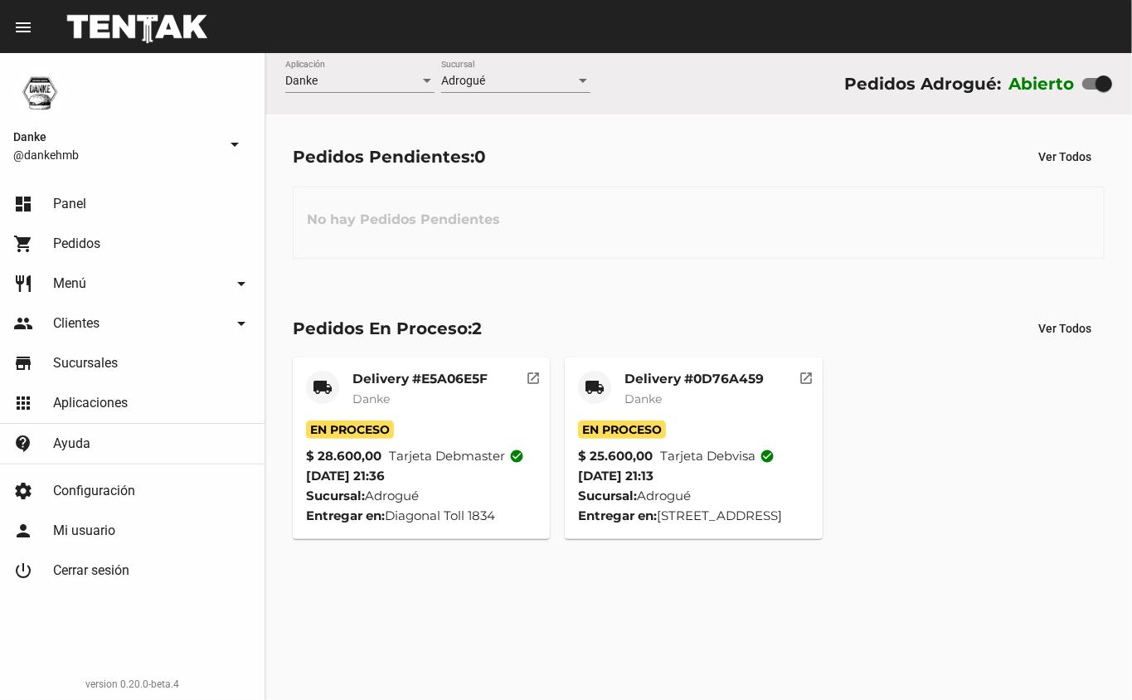
click at [711, 371] on mat-card-title "Delivery #0D76A459" at bounding box center [693, 379] width 139 height 17
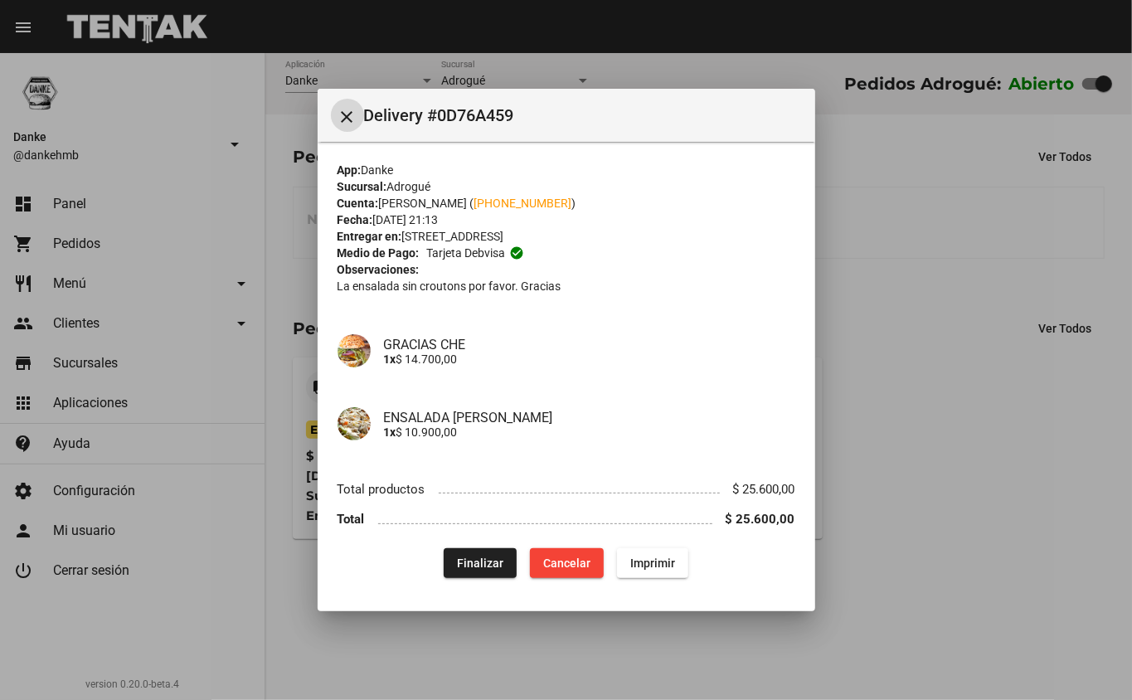
click at [475, 562] on span "Finalizar" at bounding box center [480, 562] width 46 height 13
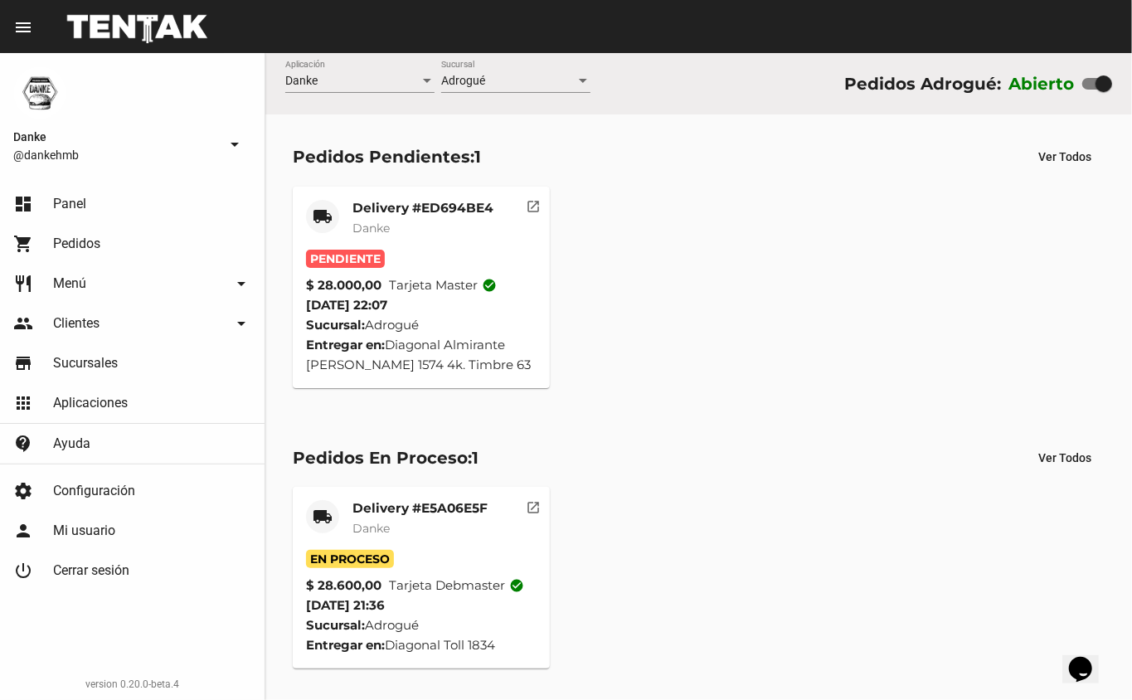
click at [398, 201] on mat-card-title "Delivery #ED694BE4" at bounding box center [422, 208] width 141 height 17
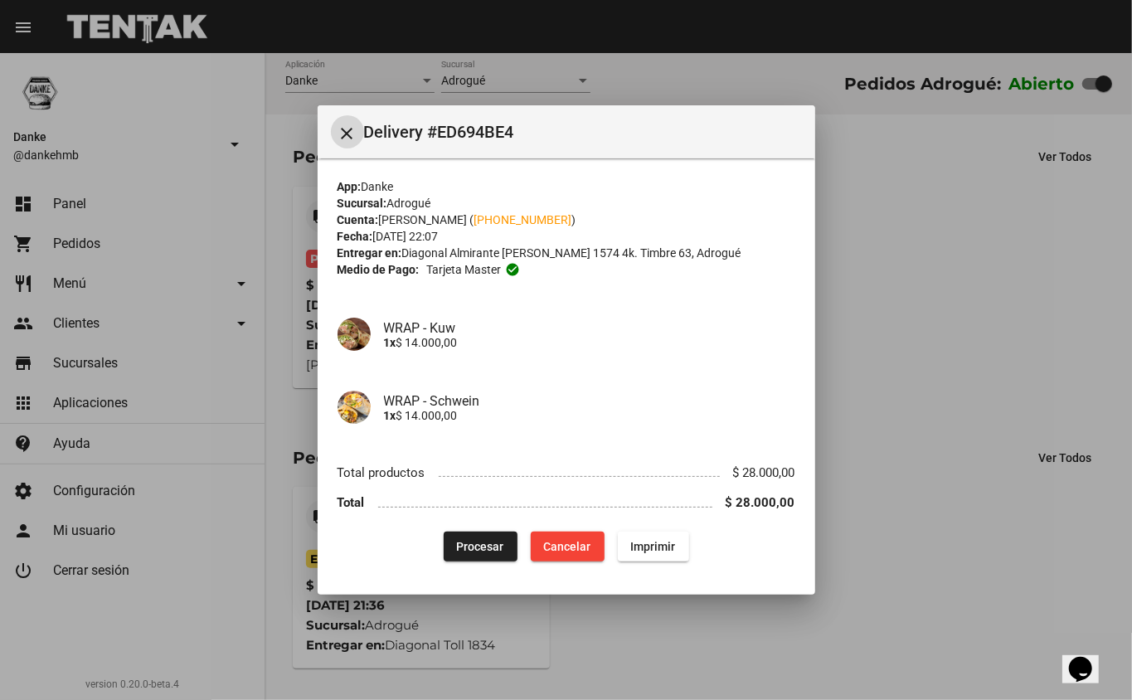
click at [473, 552] on span "Procesar" at bounding box center [480, 546] width 47 height 13
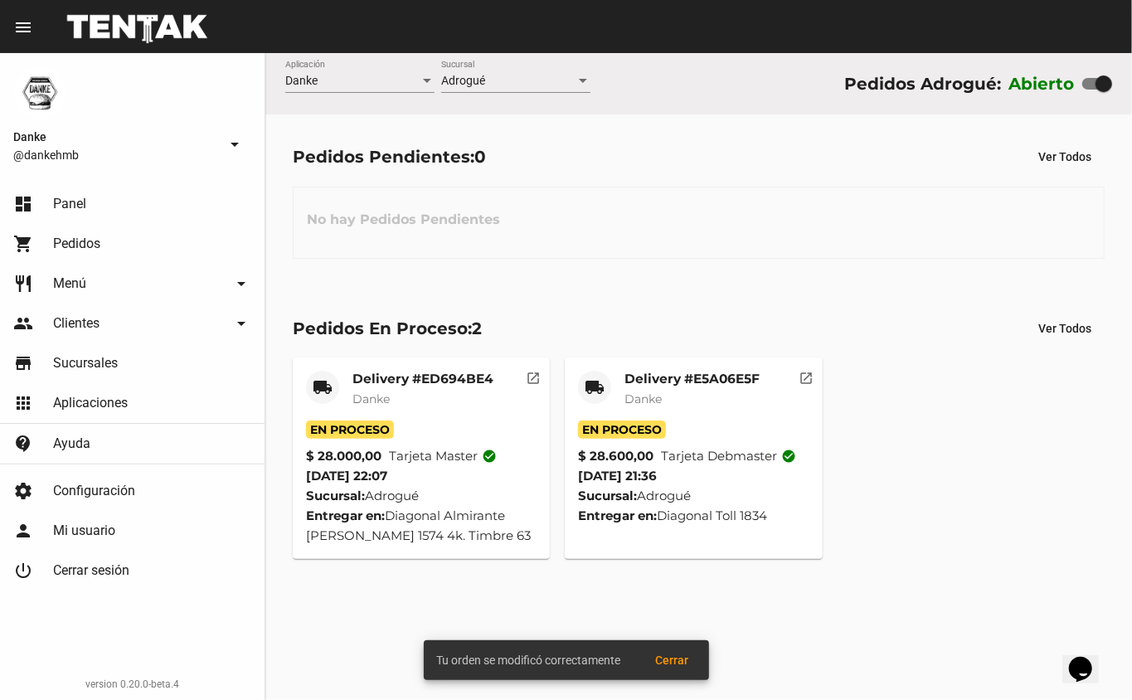
click at [893, 380] on div "local_shipping Delivery #ED694BE4 Danke En Proceso $ 28.000,00 Tarjeta master c…" at bounding box center [698, 458] width 827 height 216
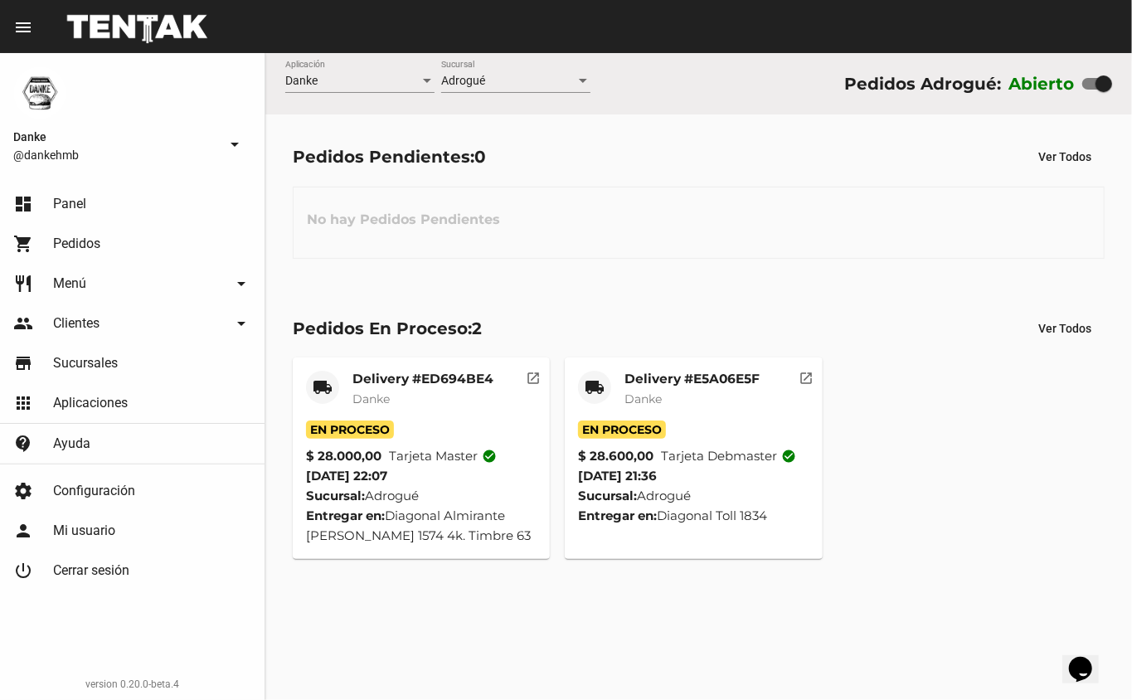
click at [643, 378] on mat-card-title "Delivery #E5A06E5F" at bounding box center [691, 379] width 135 height 17
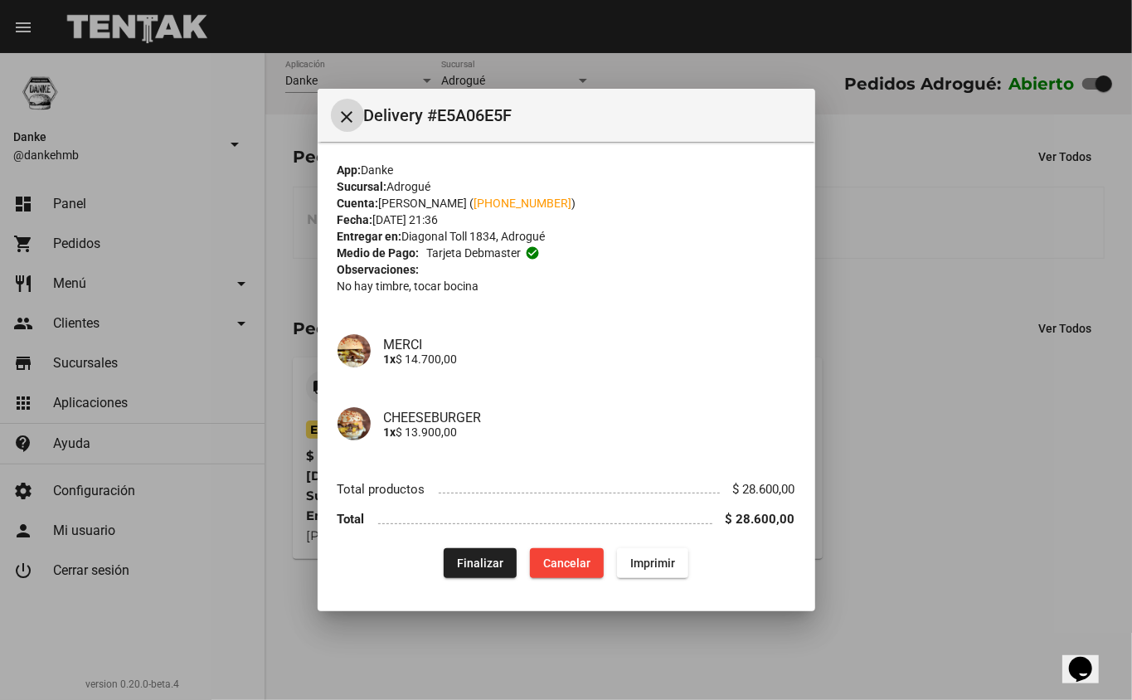
click at [871, 399] on div at bounding box center [566, 350] width 1132 height 700
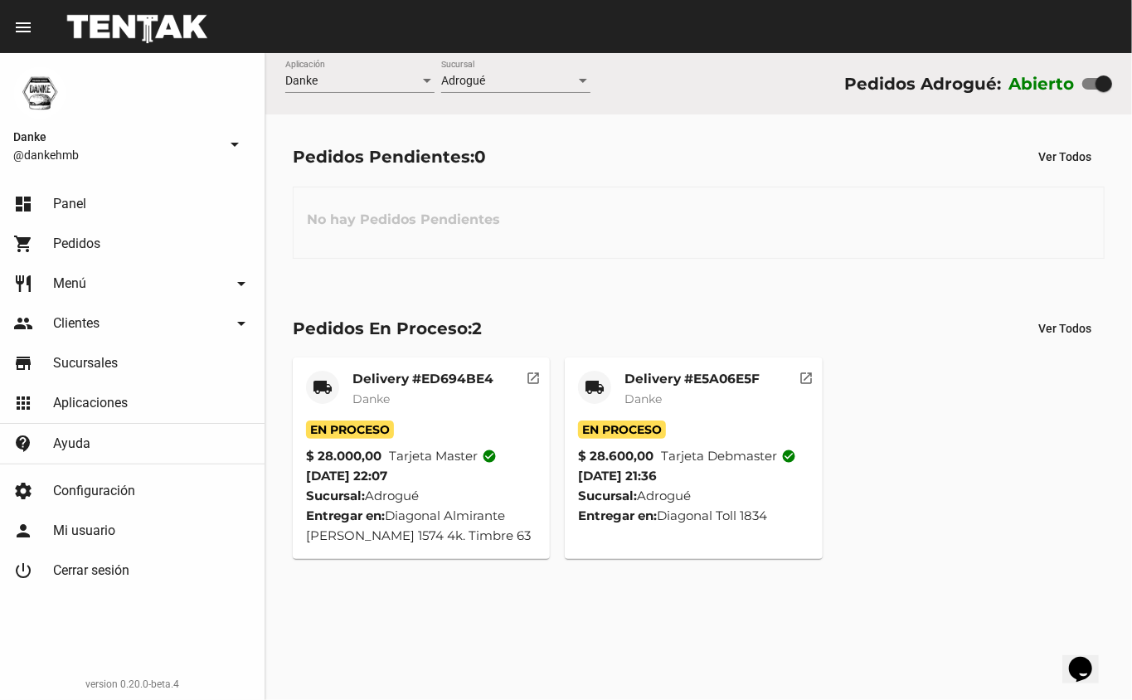
click at [711, 373] on mat-card-title "Delivery #E5A06E5F" at bounding box center [691, 379] width 135 height 17
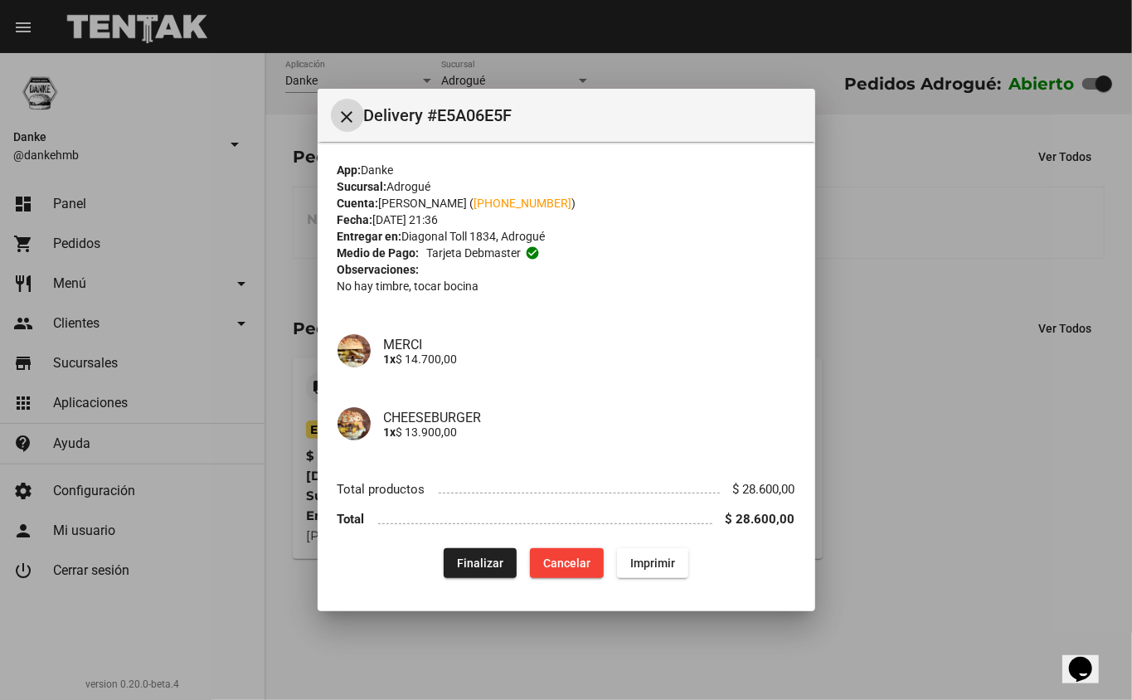
click at [897, 357] on div at bounding box center [566, 350] width 1132 height 700
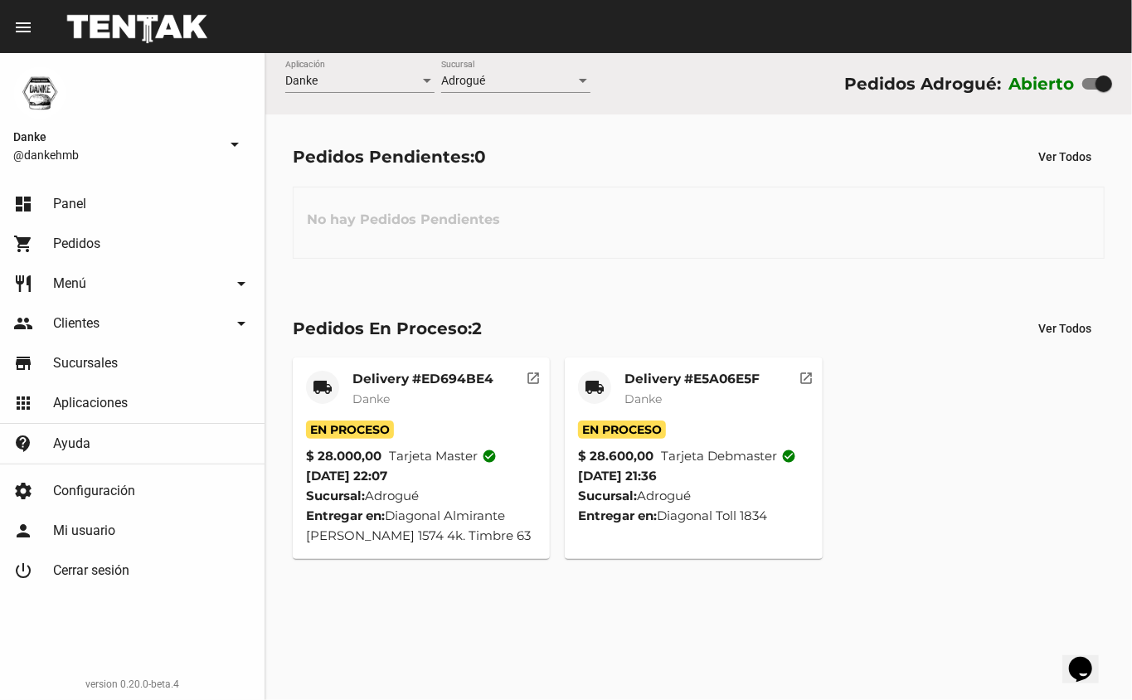
click at [661, 395] on span "Danke" at bounding box center [642, 398] width 37 height 15
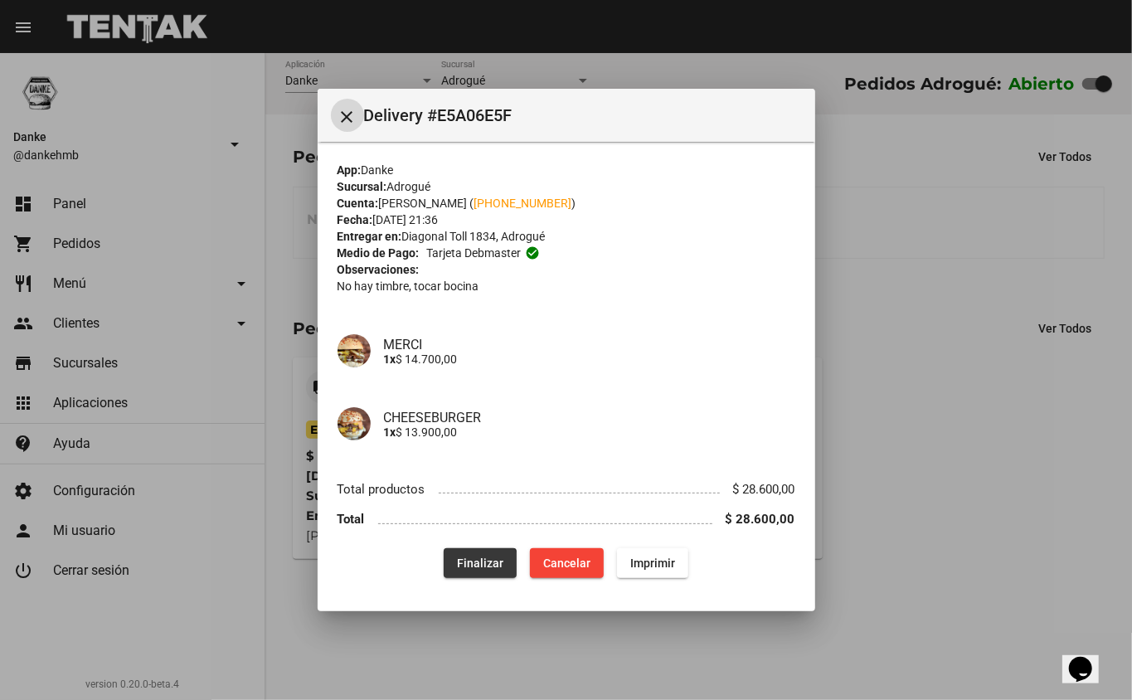
click at [461, 575] on button "Finalizar" at bounding box center [480, 563] width 73 height 30
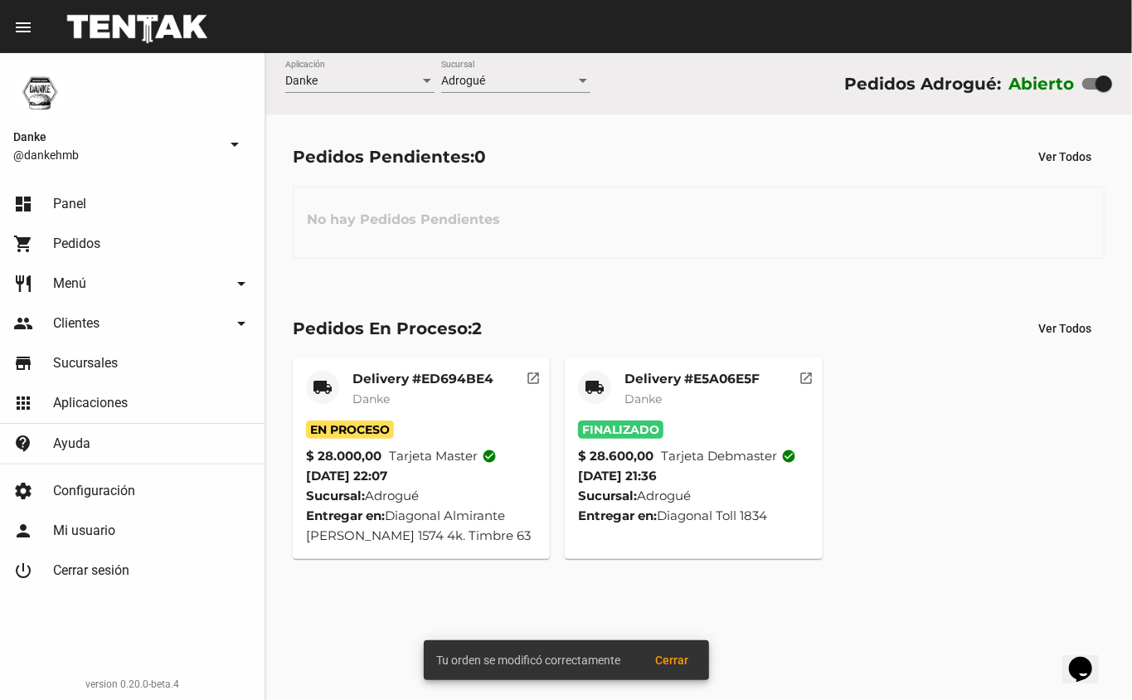
click at [419, 386] on mat-card-title "Delivery #ED694BE4" at bounding box center [422, 379] width 141 height 17
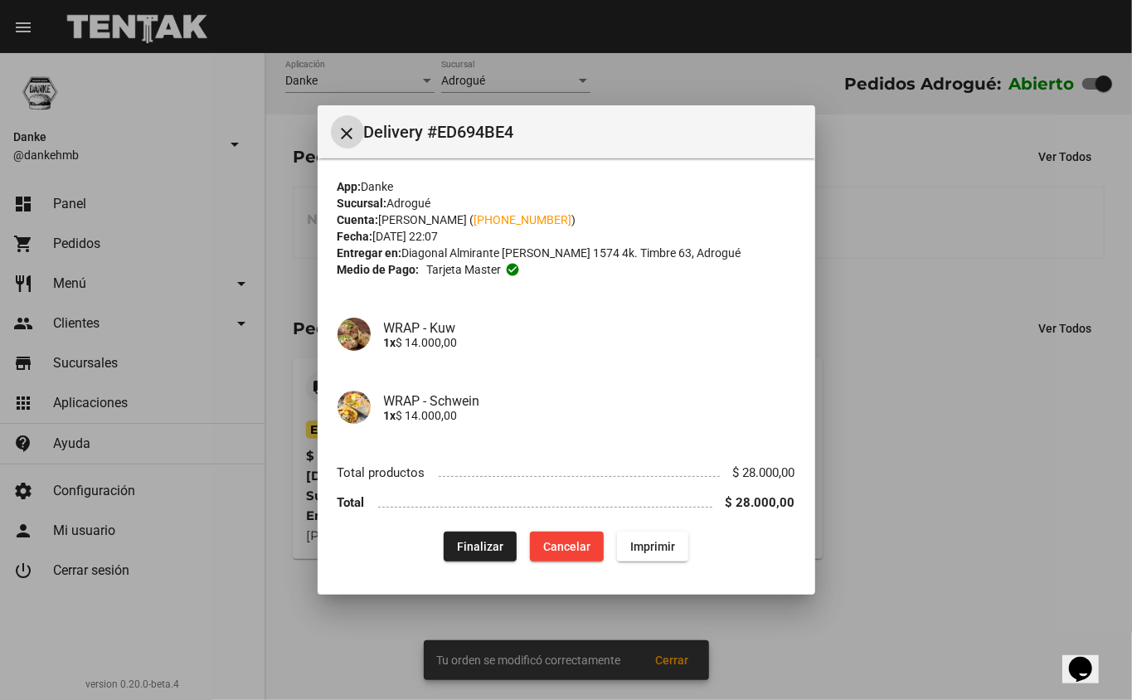
click at [906, 482] on div at bounding box center [566, 350] width 1132 height 700
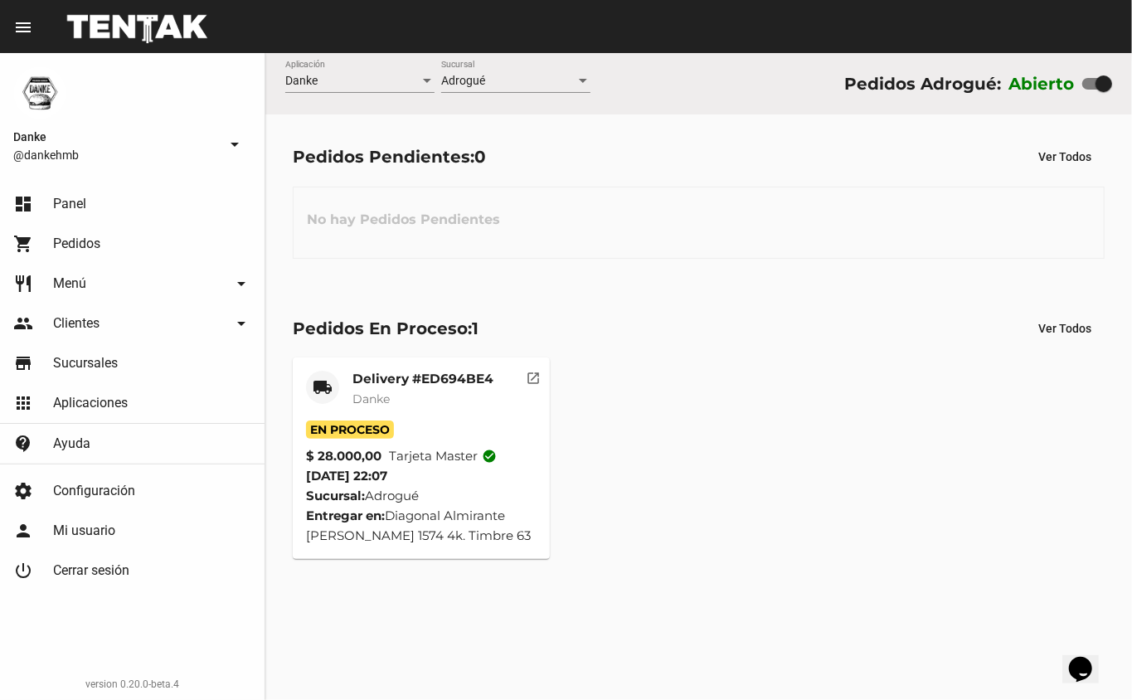
click at [385, 395] on span "Danke" at bounding box center [370, 398] width 37 height 15
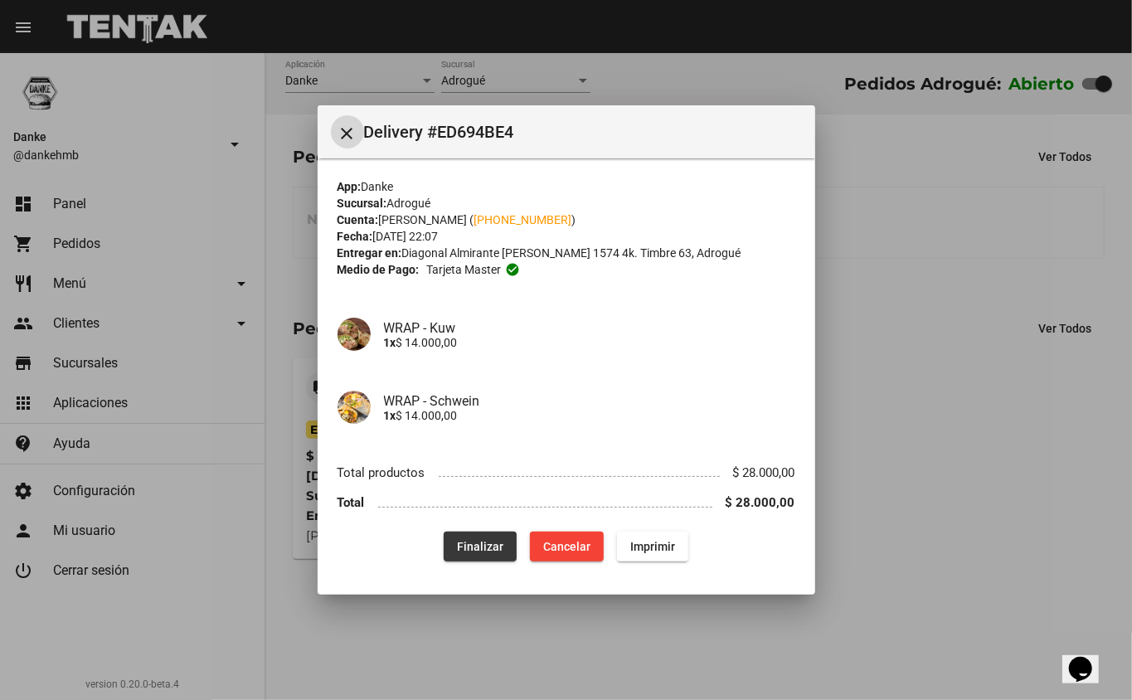
click at [476, 552] on span "Finalizar" at bounding box center [480, 546] width 46 height 13
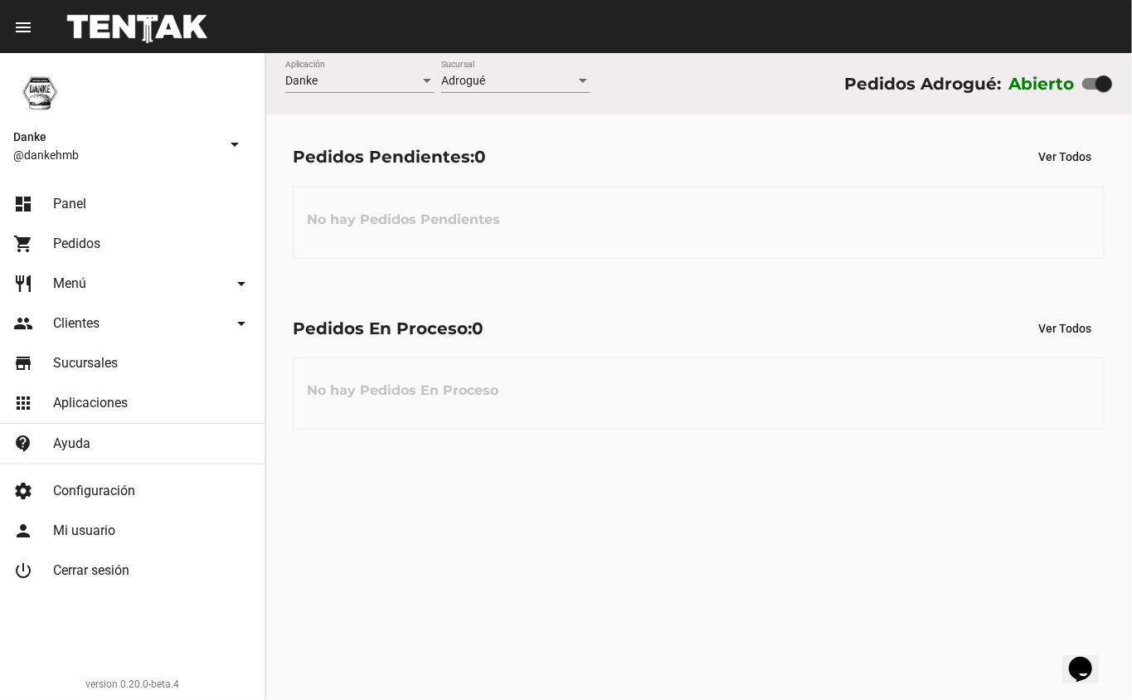
click at [1095, 83] on div at bounding box center [1103, 83] width 17 height 17
click at [1090, 90] on input "checkbox" at bounding box center [1089, 90] width 1 height 1
checkbox input "false"
